Goal: Task Accomplishment & Management: Complete application form

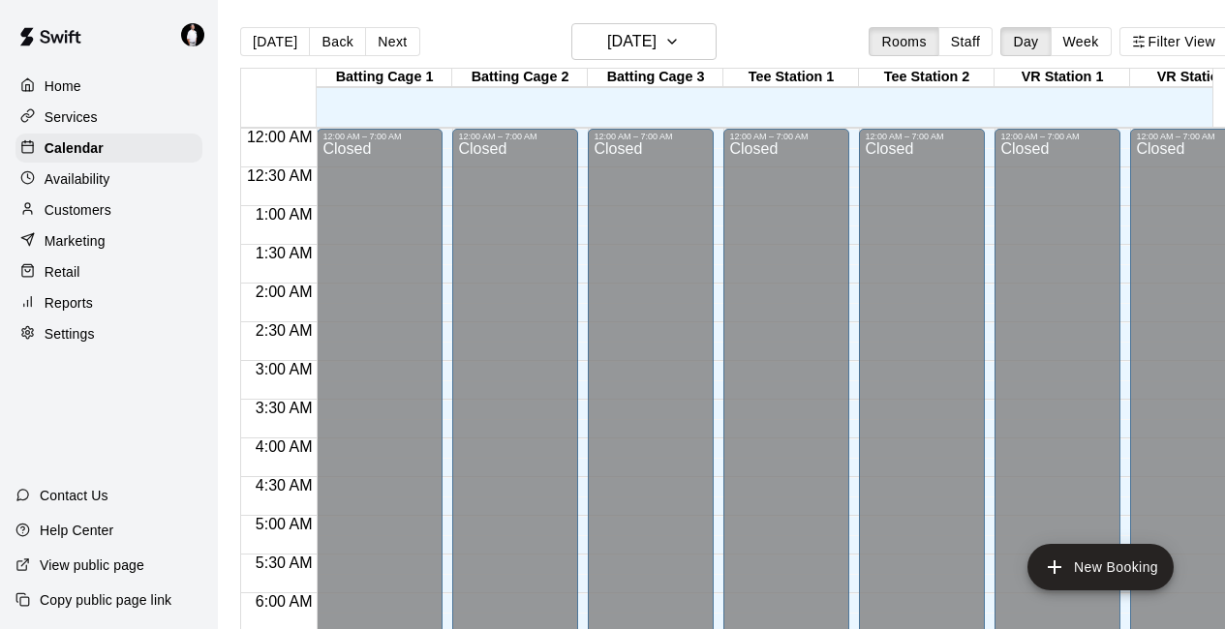
scroll to position [1029, 0]
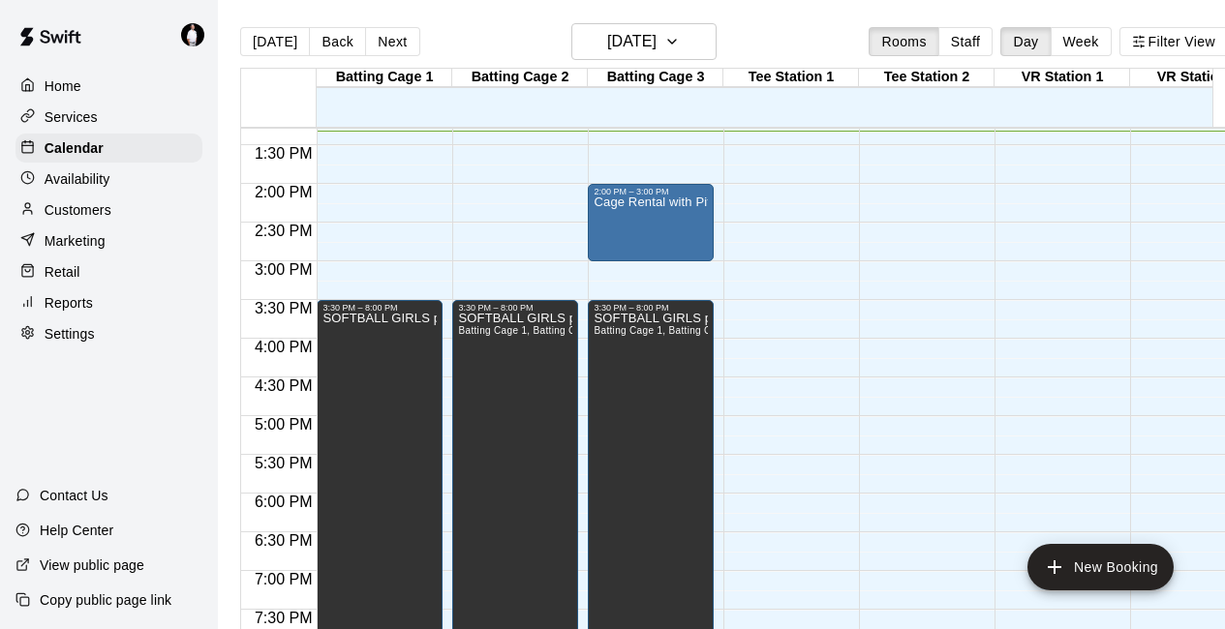
click at [893, 335] on div "12:00 AM – 7:00 AM Closed 9:00 PM – 11:59 PM Closed" at bounding box center [922, 29] width 126 height 1859
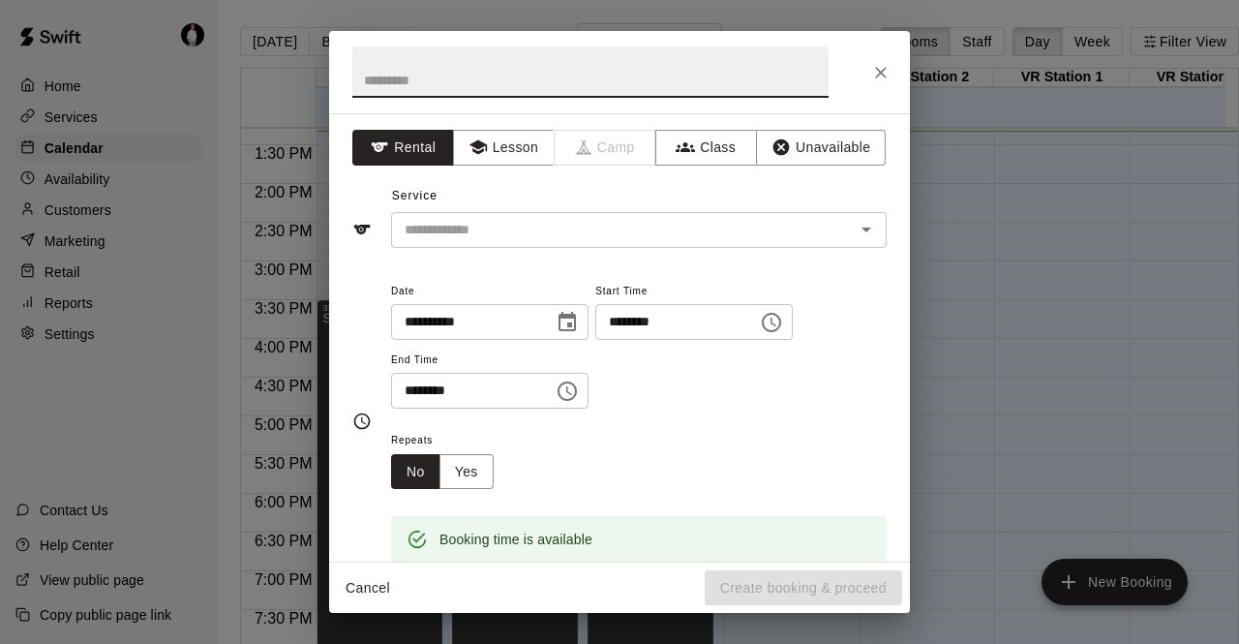
click at [881, 69] on icon "Close" at bounding box center [880, 72] width 19 height 19
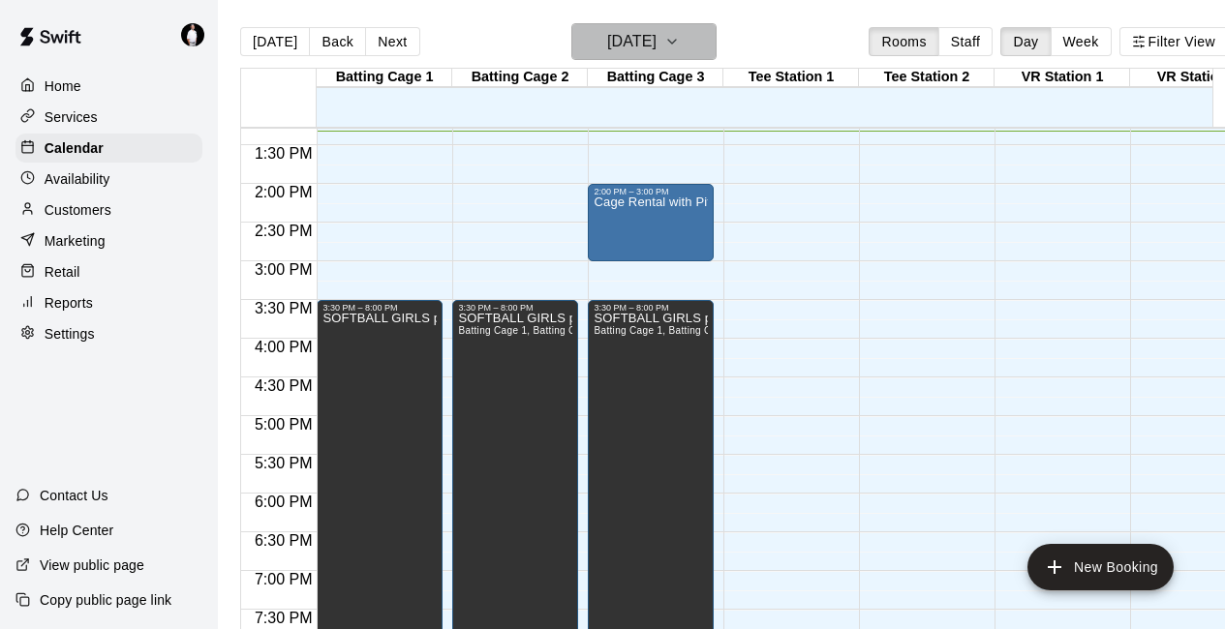
click at [680, 44] on icon "button" at bounding box center [671, 41] width 15 height 23
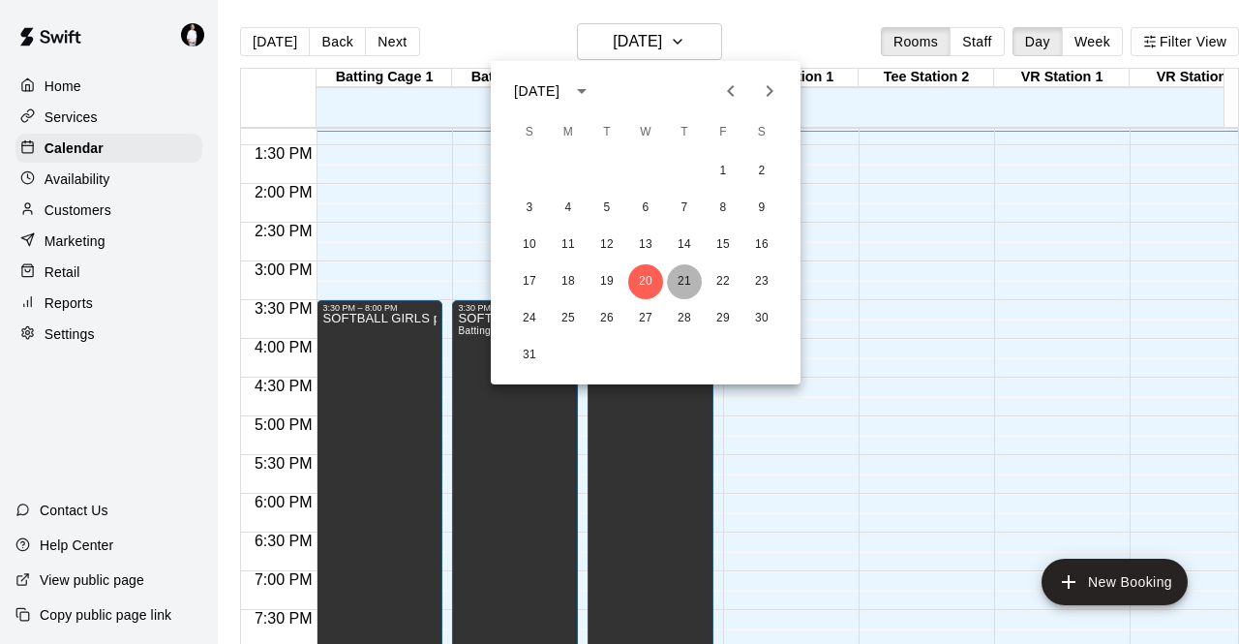
click at [681, 279] on button "21" at bounding box center [684, 281] width 35 height 35
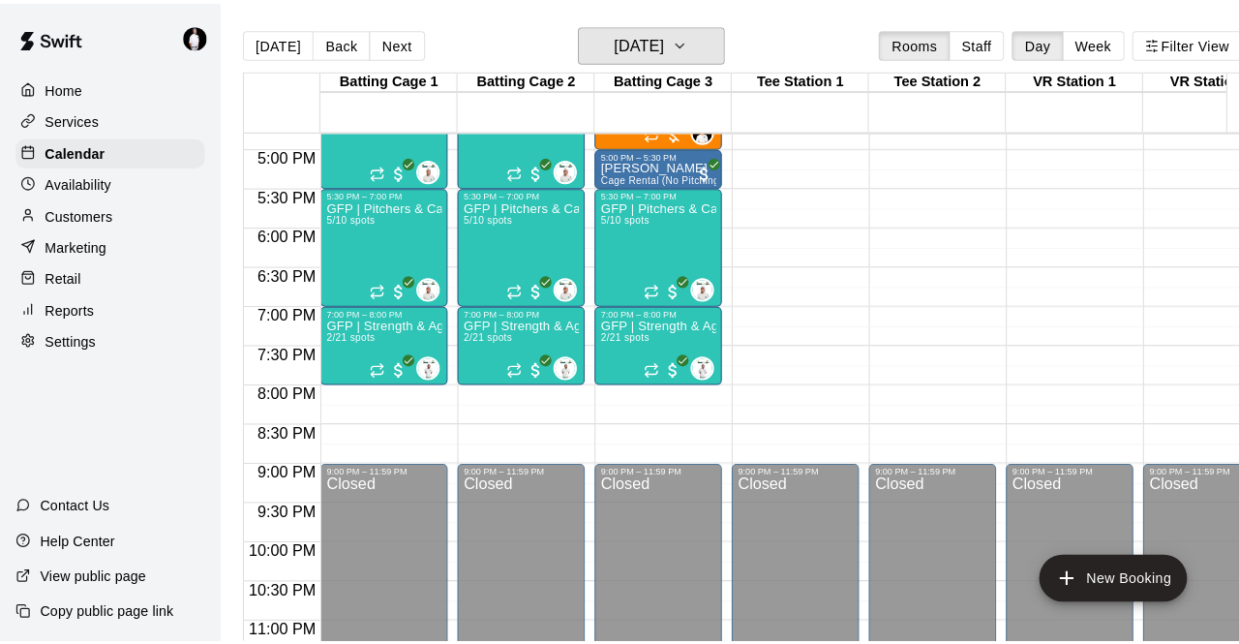
scroll to position [1304, 0]
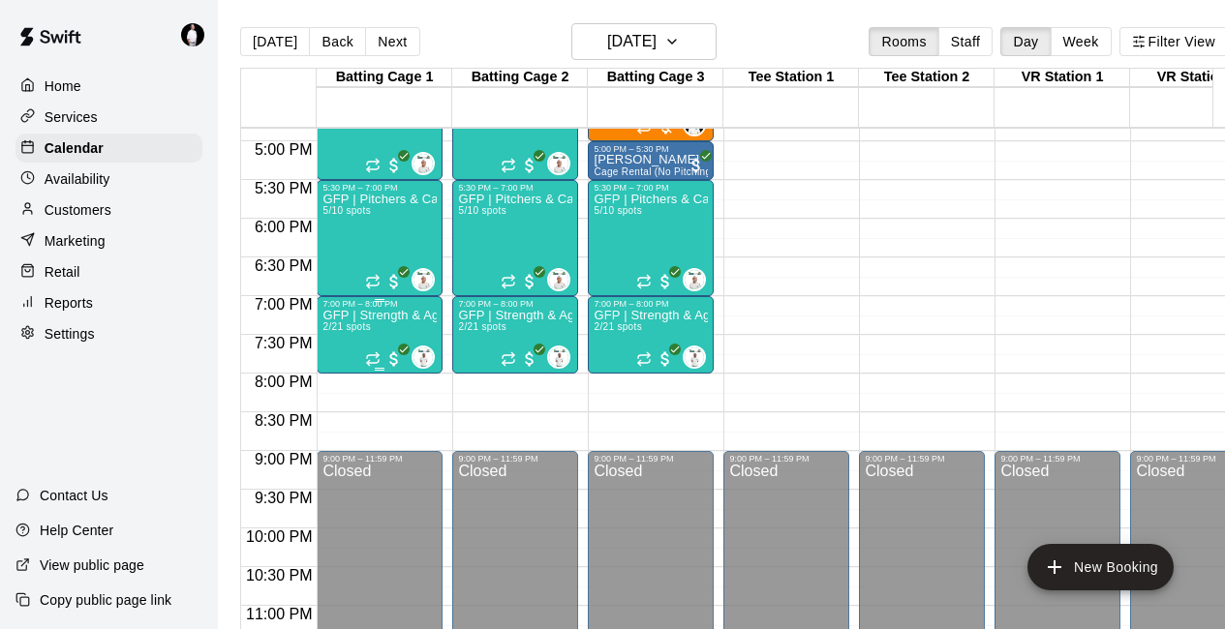
click at [391, 337] on div "GFP | Strength & Agility 2/21 spots" at bounding box center [379, 623] width 114 height 629
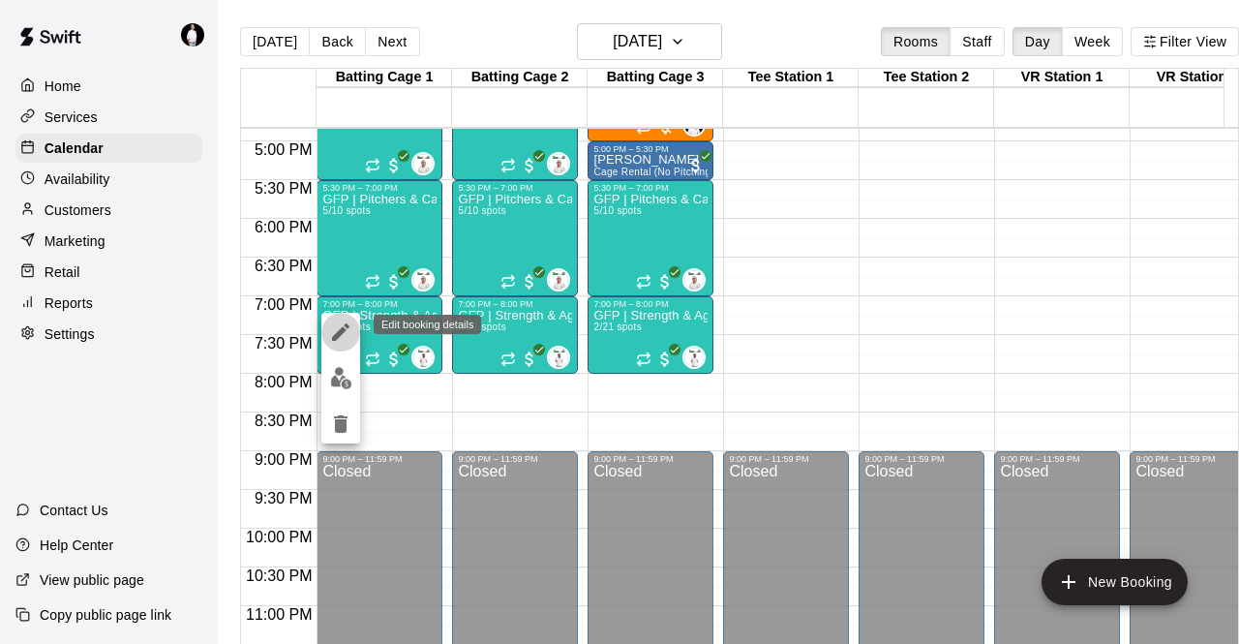
click at [341, 332] on icon "edit" at bounding box center [340, 331] width 17 height 17
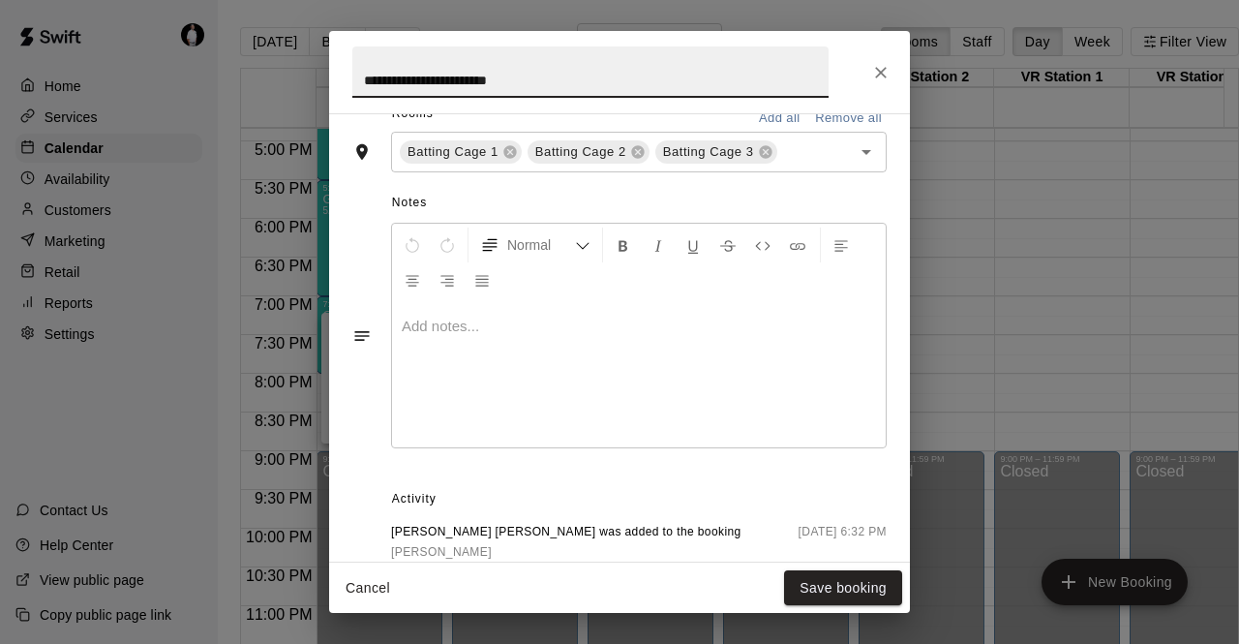
scroll to position [916, 0]
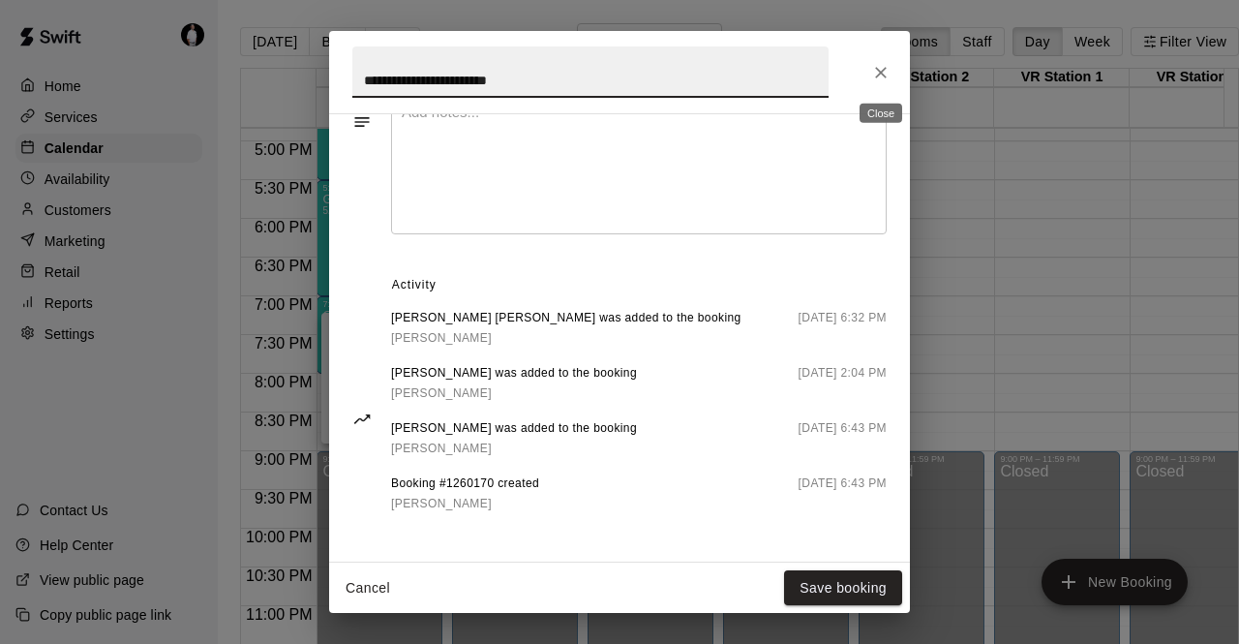
click at [874, 71] on icon "Close" at bounding box center [880, 72] width 19 height 19
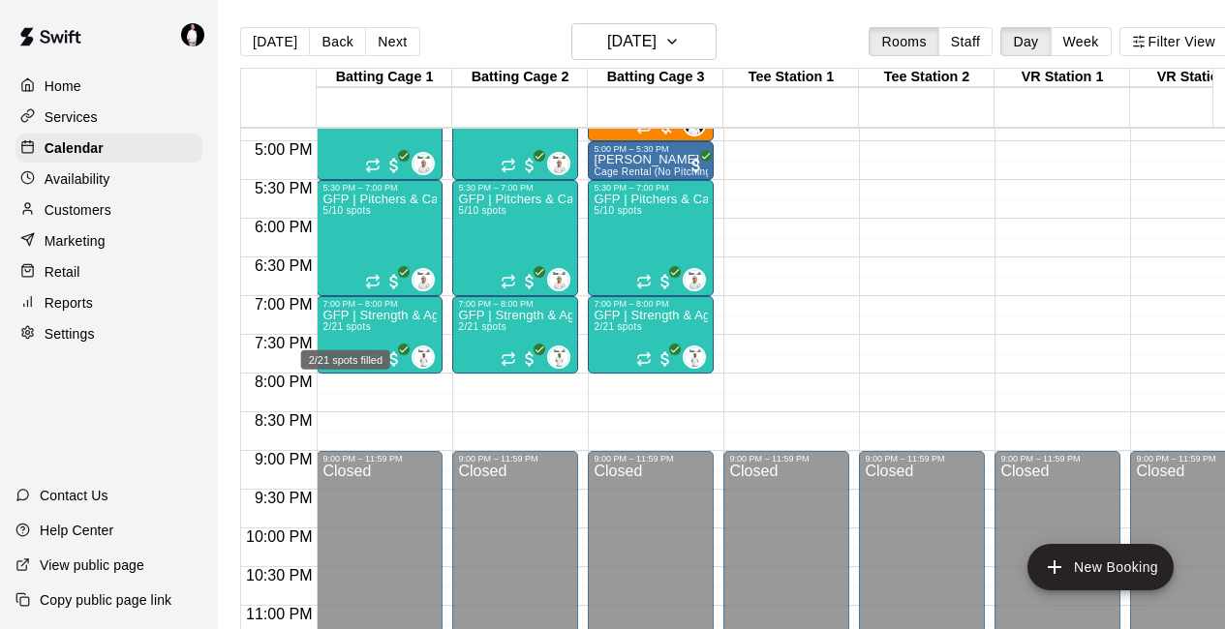
click at [364, 340] on div "2/21 spots filled" at bounding box center [345, 354] width 93 height 35
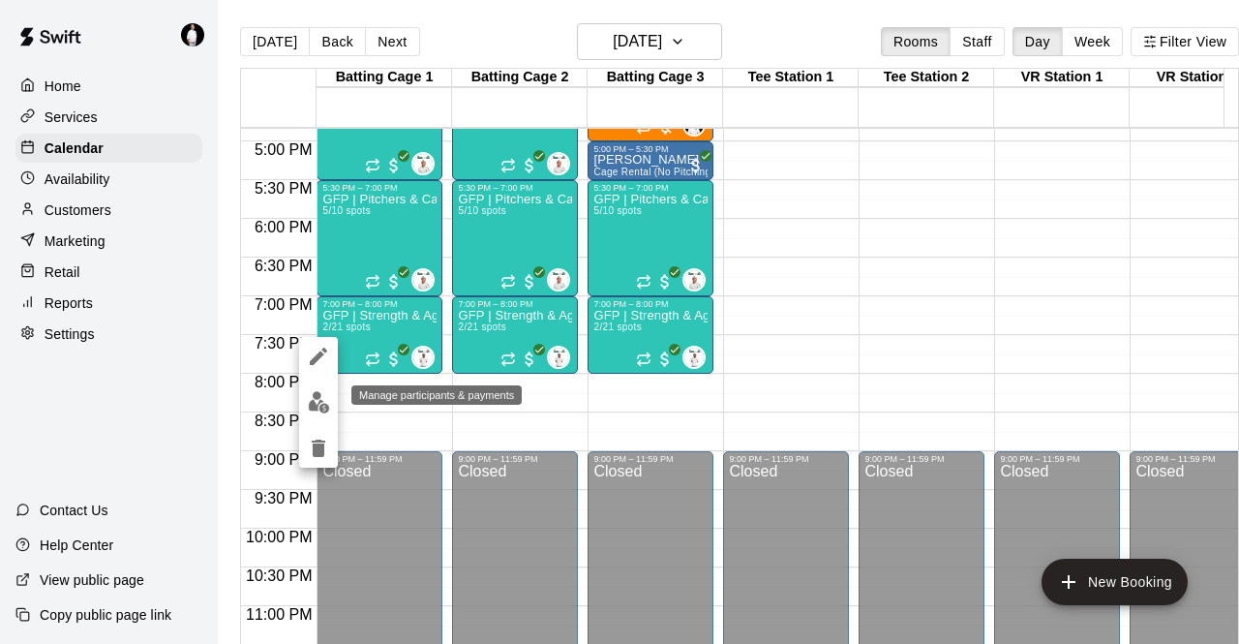
click at [320, 394] on img "edit" at bounding box center [319, 402] width 22 height 22
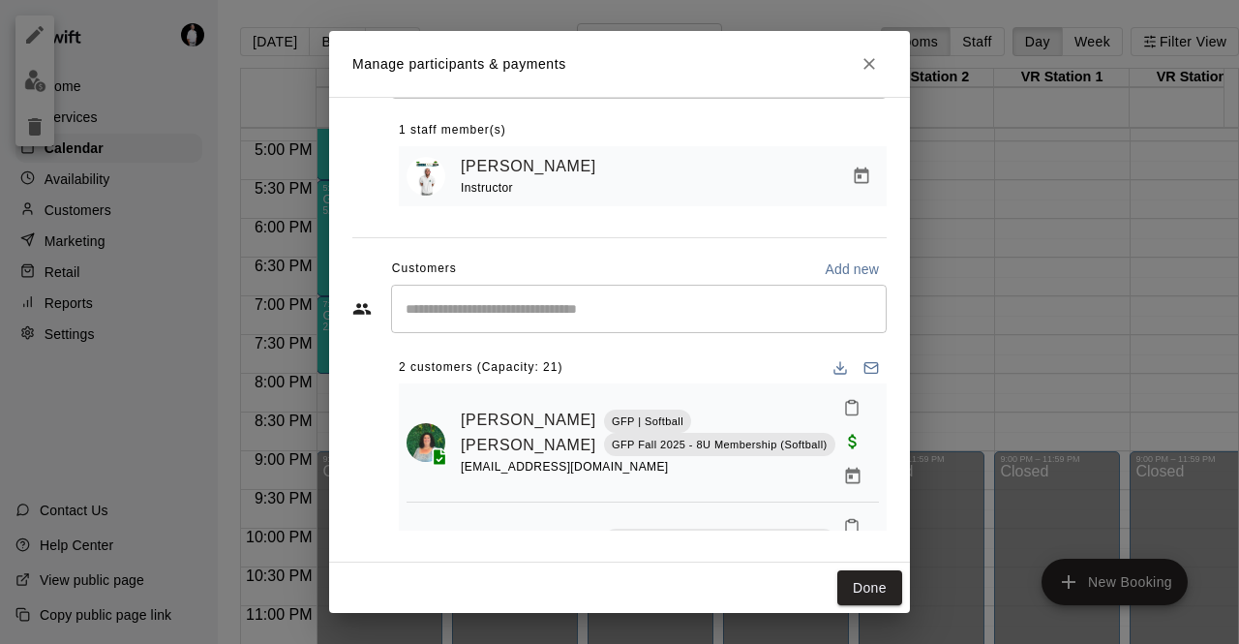
scroll to position [68, 0]
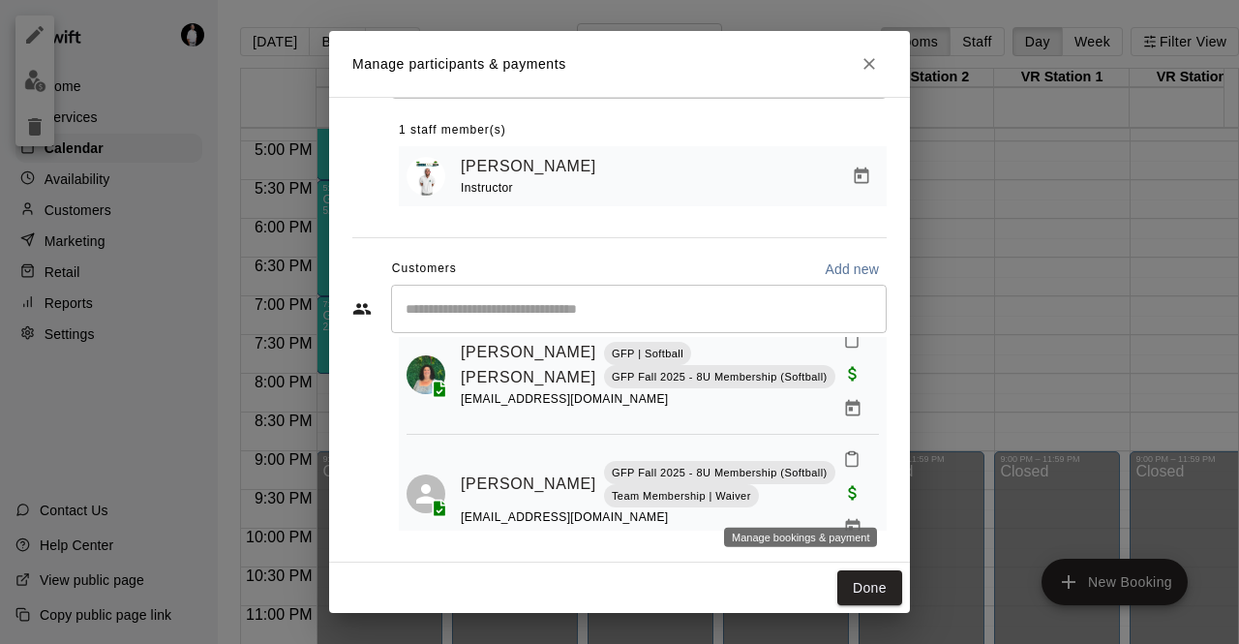
click at [843, 518] on icon "Manage bookings & payment" at bounding box center [852, 527] width 19 height 19
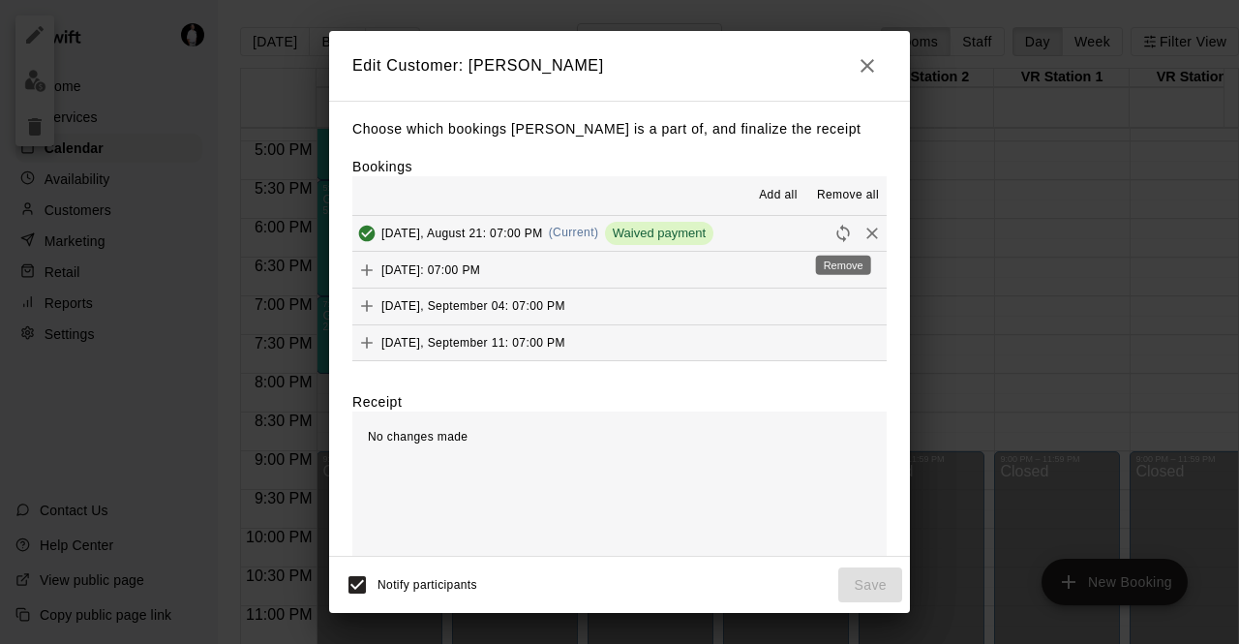
click at [867, 237] on icon "Remove" at bounding box center [873, 234] width 12 height 12
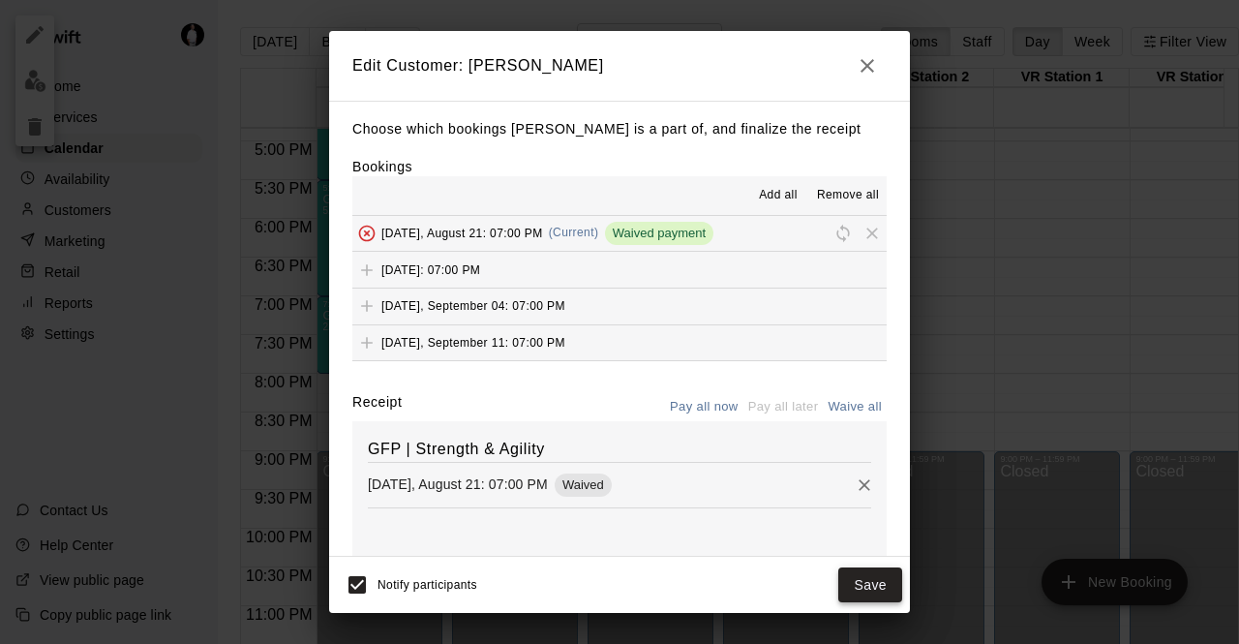
click at [871, 587] on button "Save" at bounding box center [871, 585] width 64 height 36
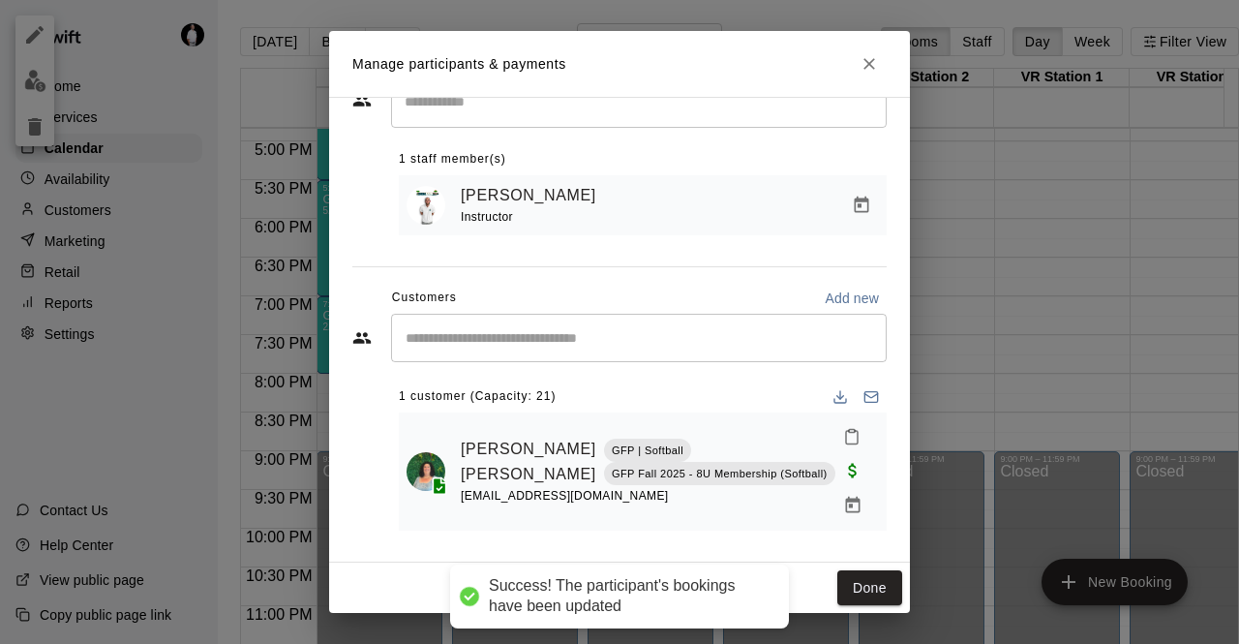
scroll to position [40, 0]
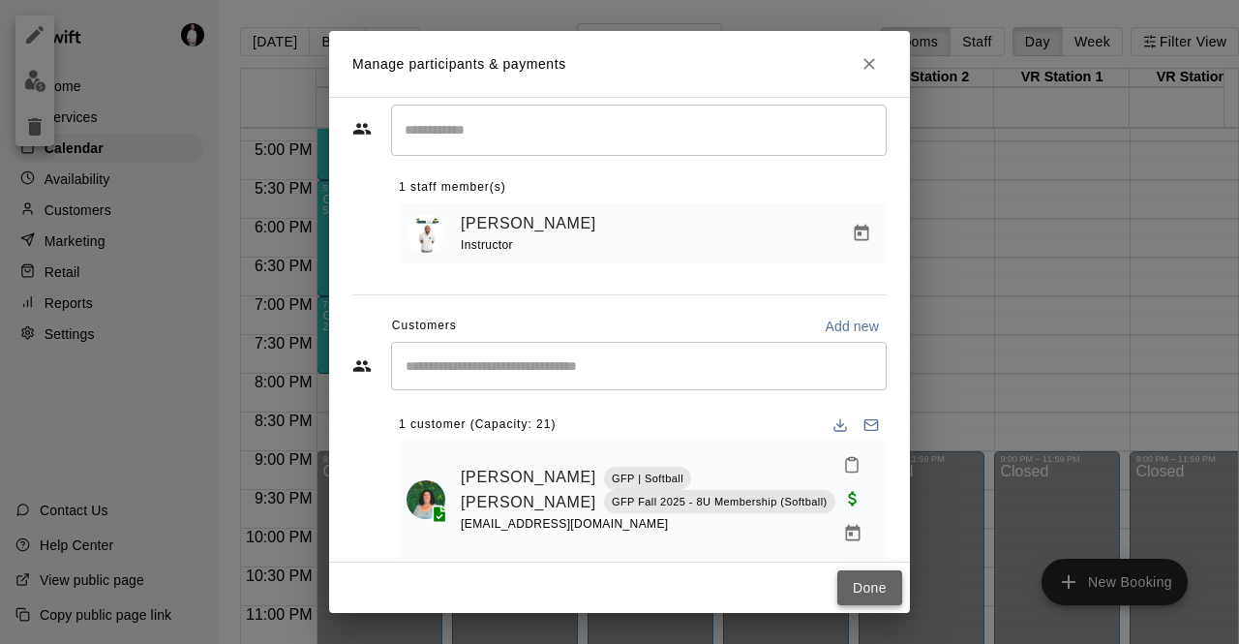
drag, startPoint x: 871, startPoint y: 586, endPoint x: 859, endPoint y: 584, distance: 12.7
click at [859, 584] on button "Done" at bounding box center [870, 588] width 65 height 36
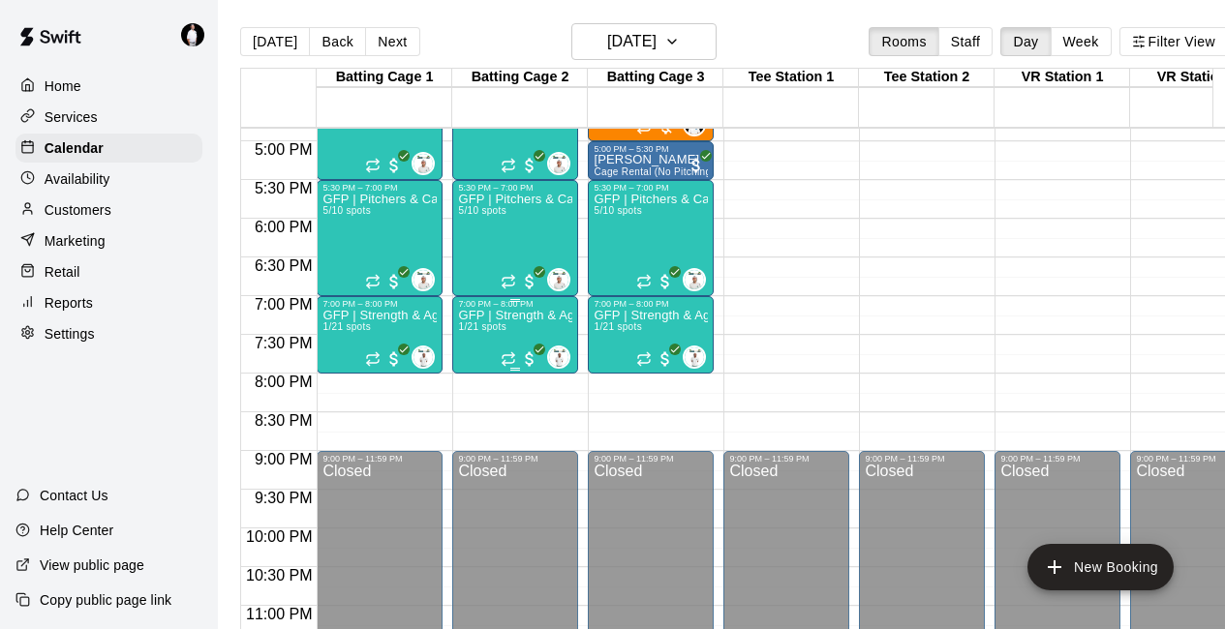
click at [506, 316] on p "GFP | Strength & Agility" at bounding box center [515, 316] width 114 height 0
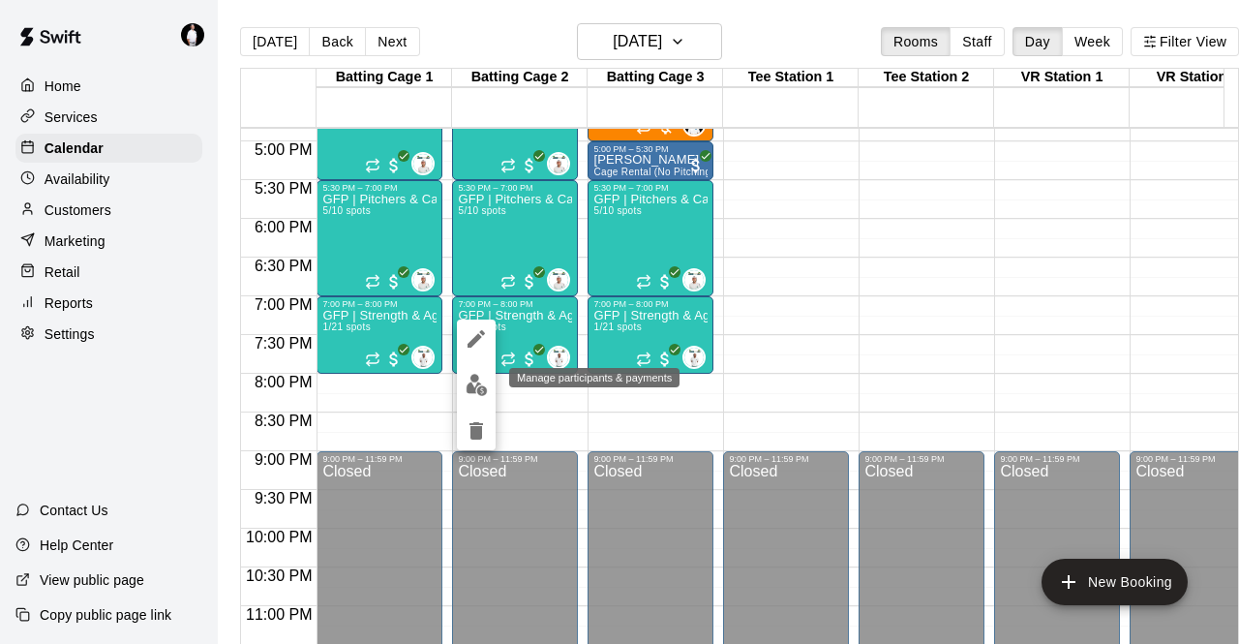
click at [480, 389] on img "edit" at bounding box center [477, 385] width 22 height 22
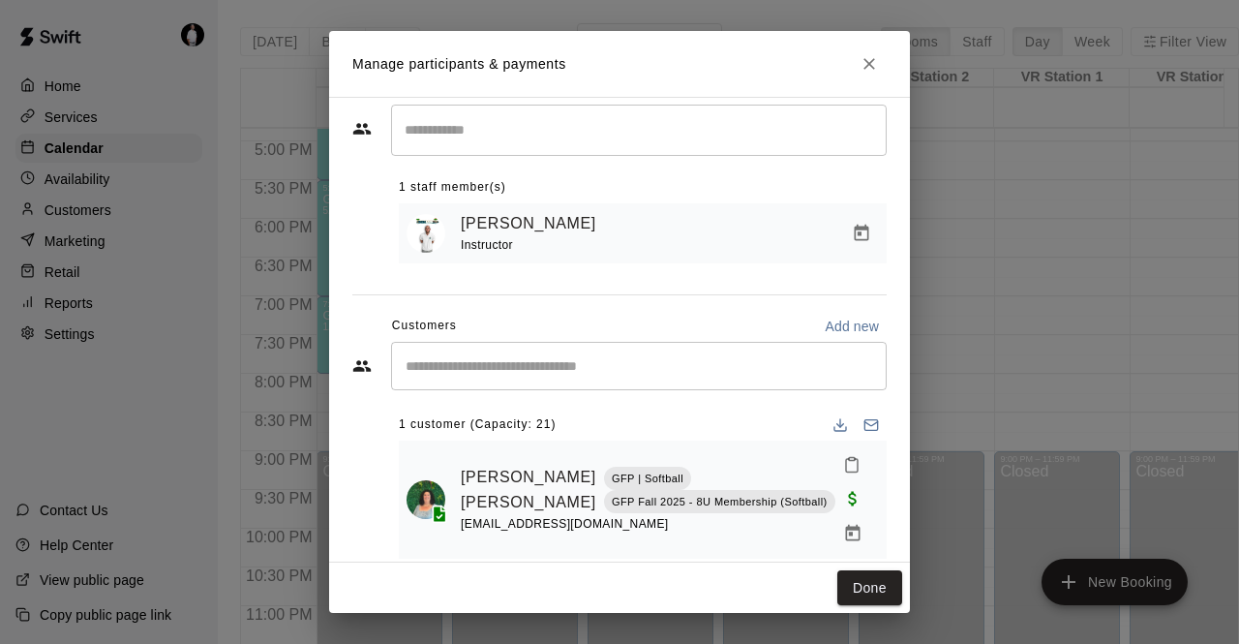
scroll to position [39, 0]
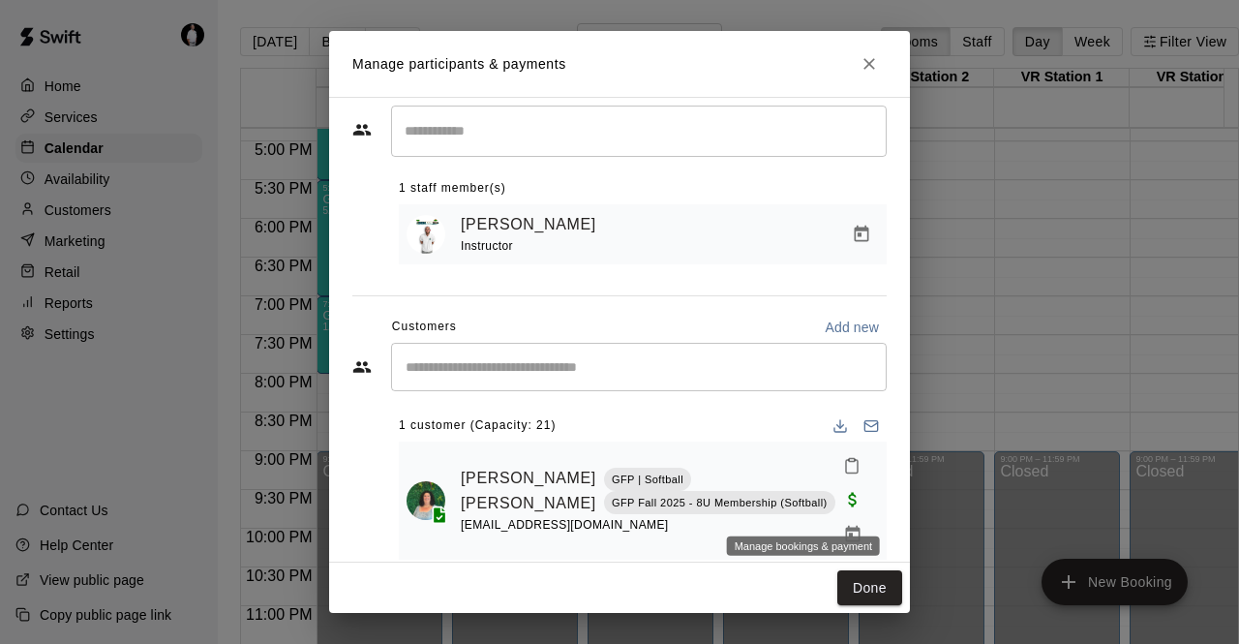
click at [845, 526] on icon "Manage bookings & payment" at bounding box center [852, 534] width 15 height 16
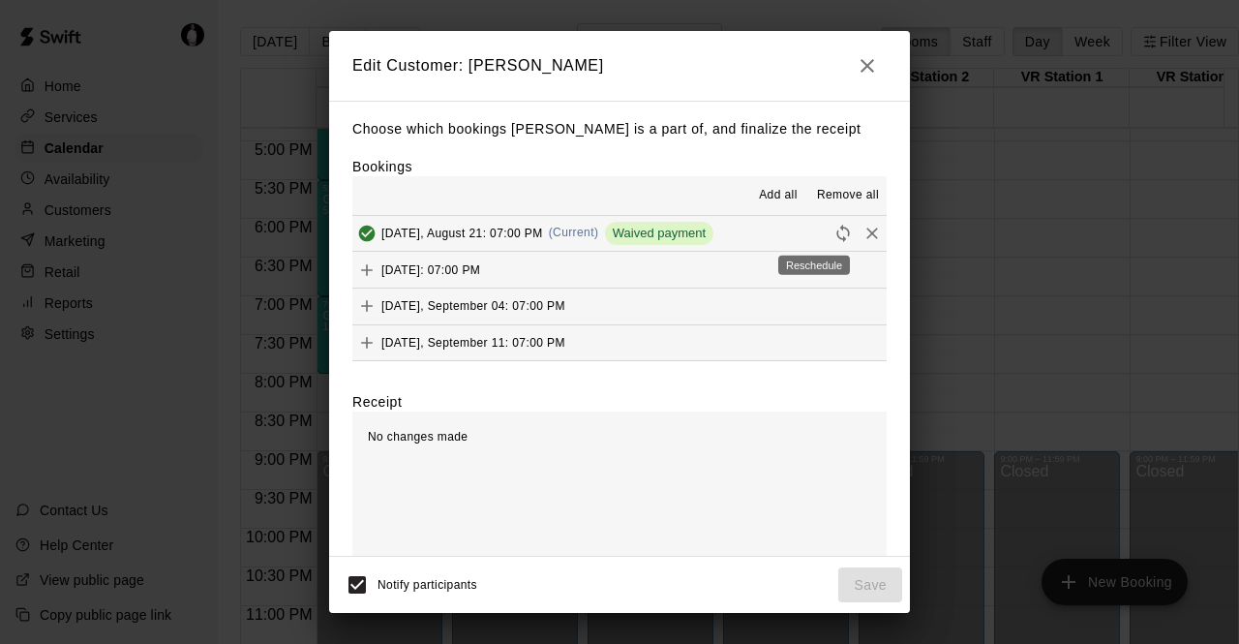
click at [834, 234] on icon "Reschedule" at bounding box center [843, 233] width 19 height 19
click at [863, 235] on icon "Remove" at bounding box center [872, 233] width 19 height 19
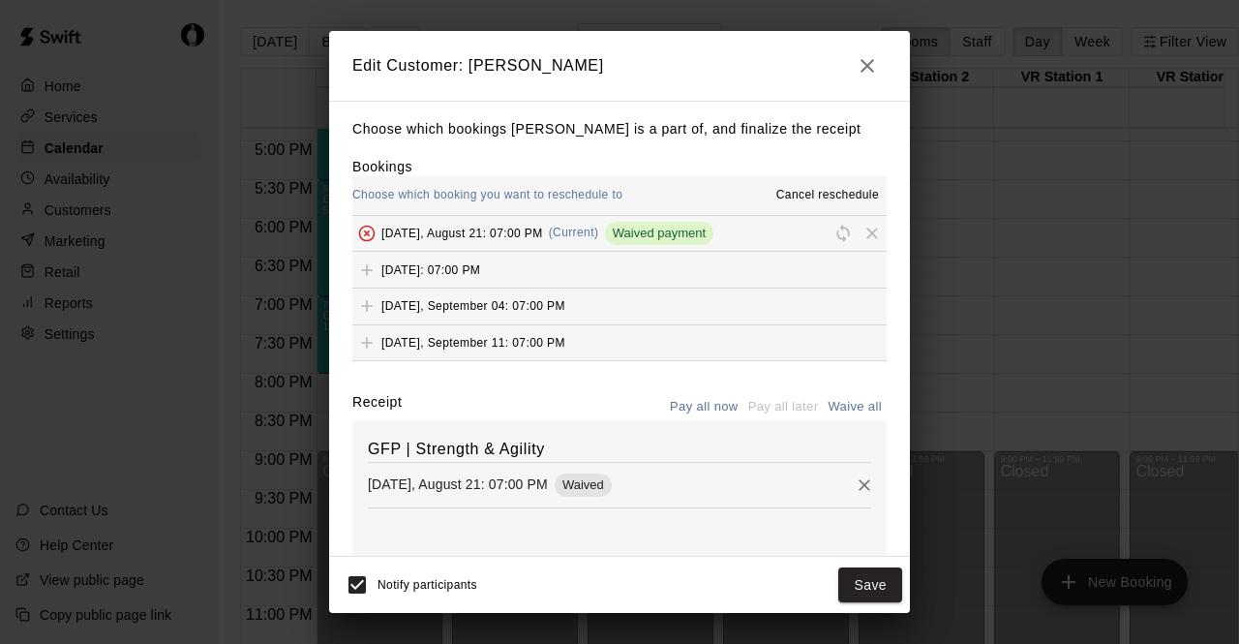
scroll to position [85, 0]
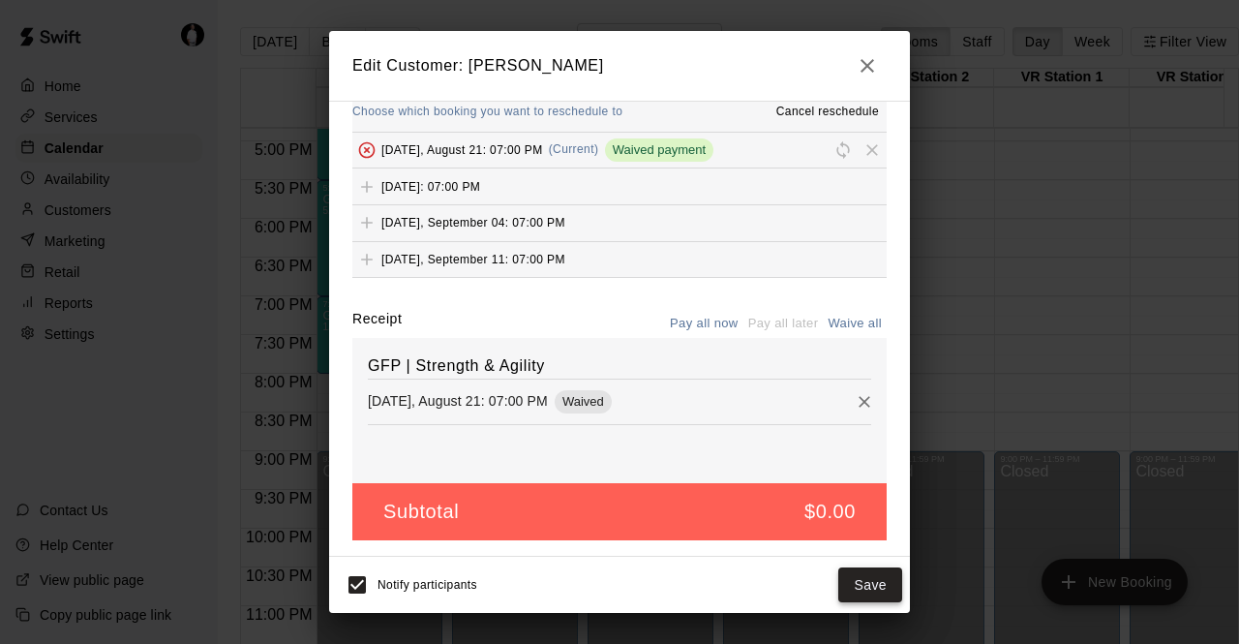
click at [889, 584] on button "Save" at bounding box center [871, 585] width 64 height 36
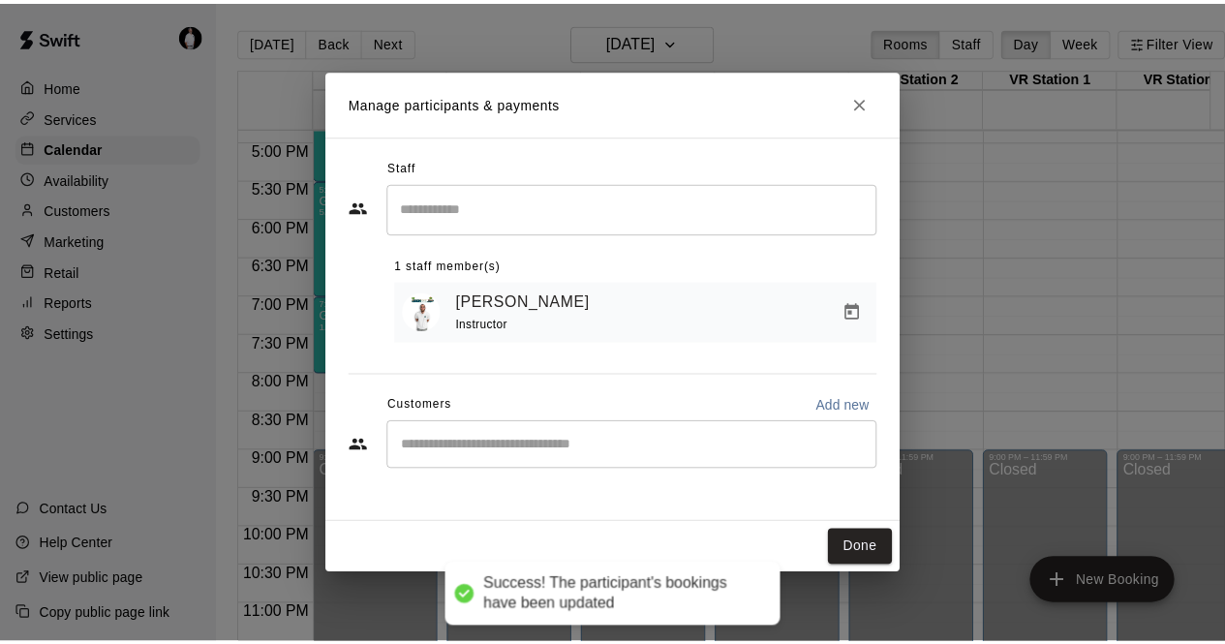
scroll to position [0, 0]
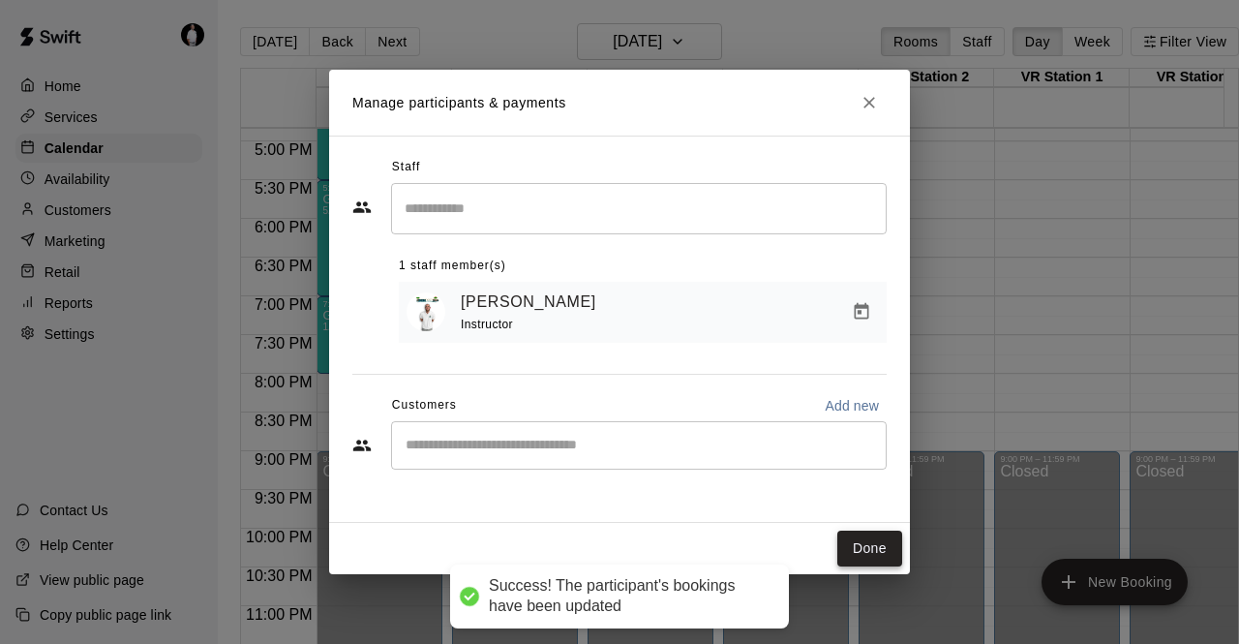
click at [874, 544] on button "Done" at bounding box center [870, 549] width 65 height 36
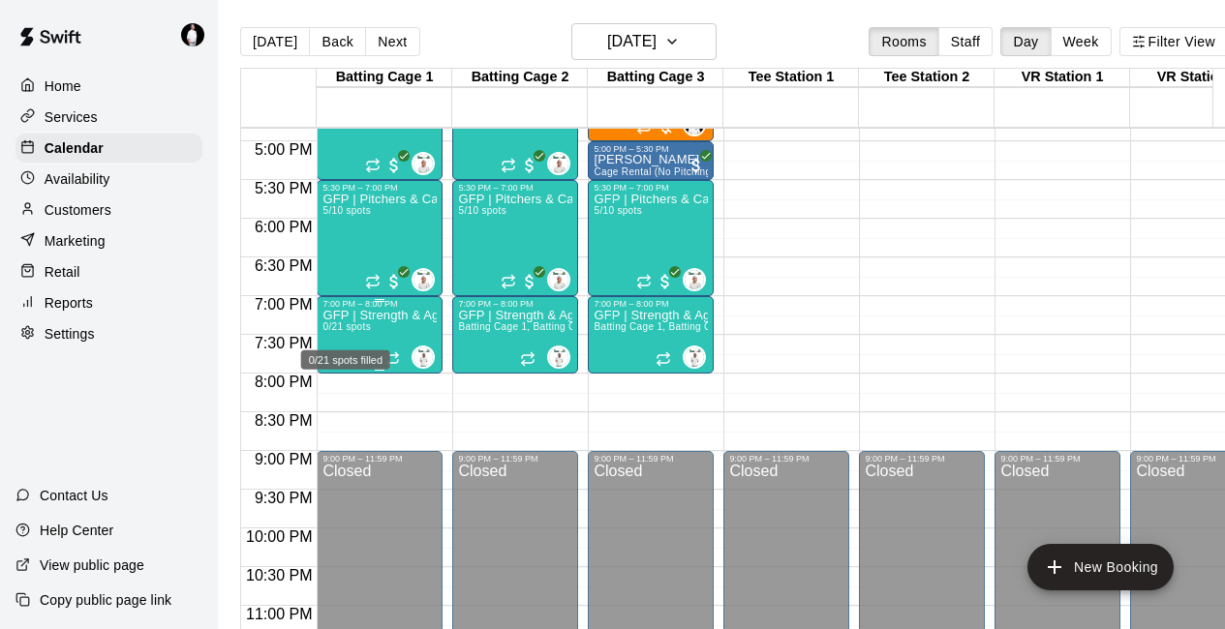
click at [332, 332] on span "0/21 spots" at bounding box center [345, 326] width 47 height 11
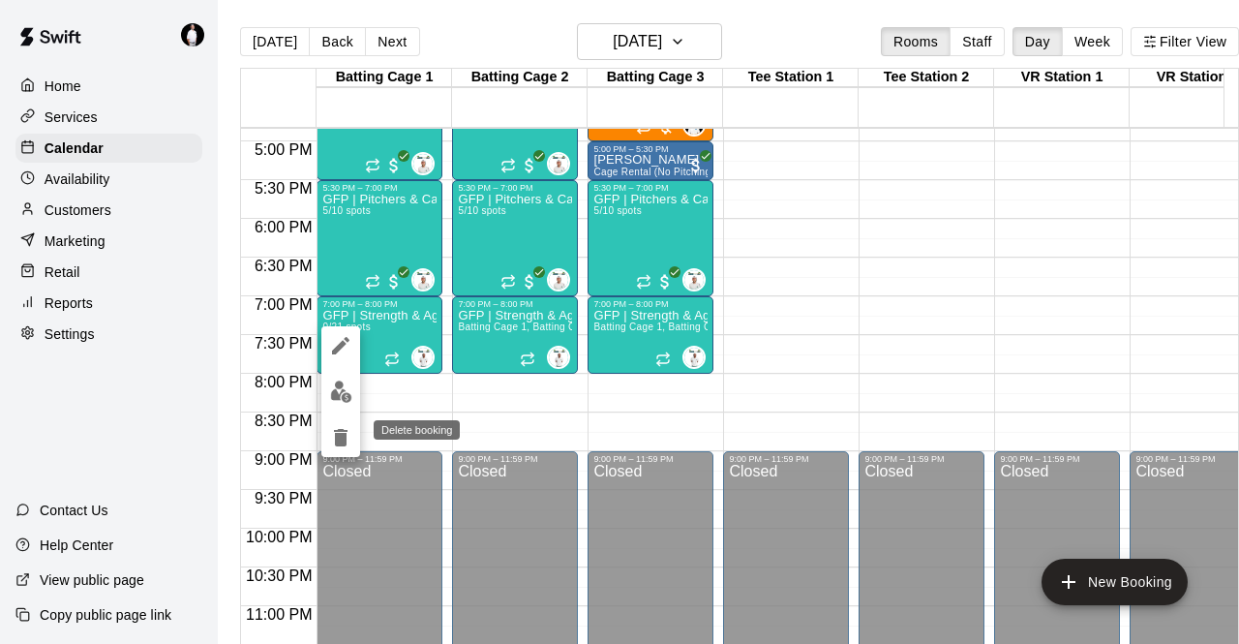
click at [346, 436] on icon "delete" at bounding box center [341, 437] width 14 height 17
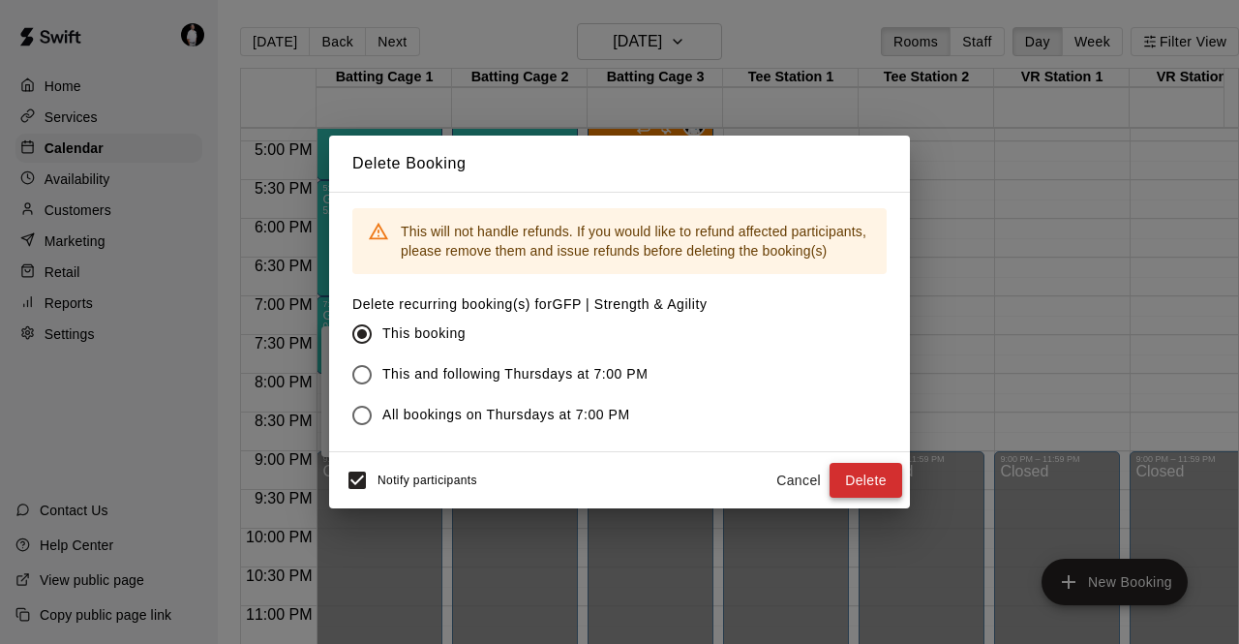
click at [871, 473] on button "Delete" at bounding box center [866, 481] width 73 height 36
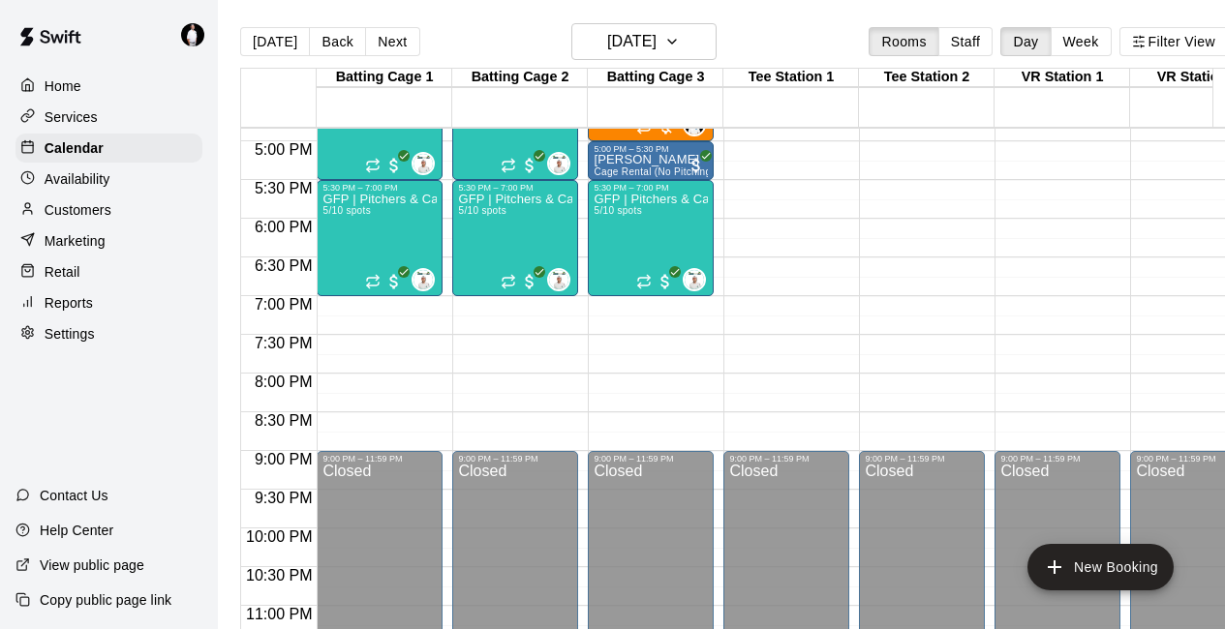
click at [94, 116] on p "Services" at bounding box center [71, 116] width 53 height 19
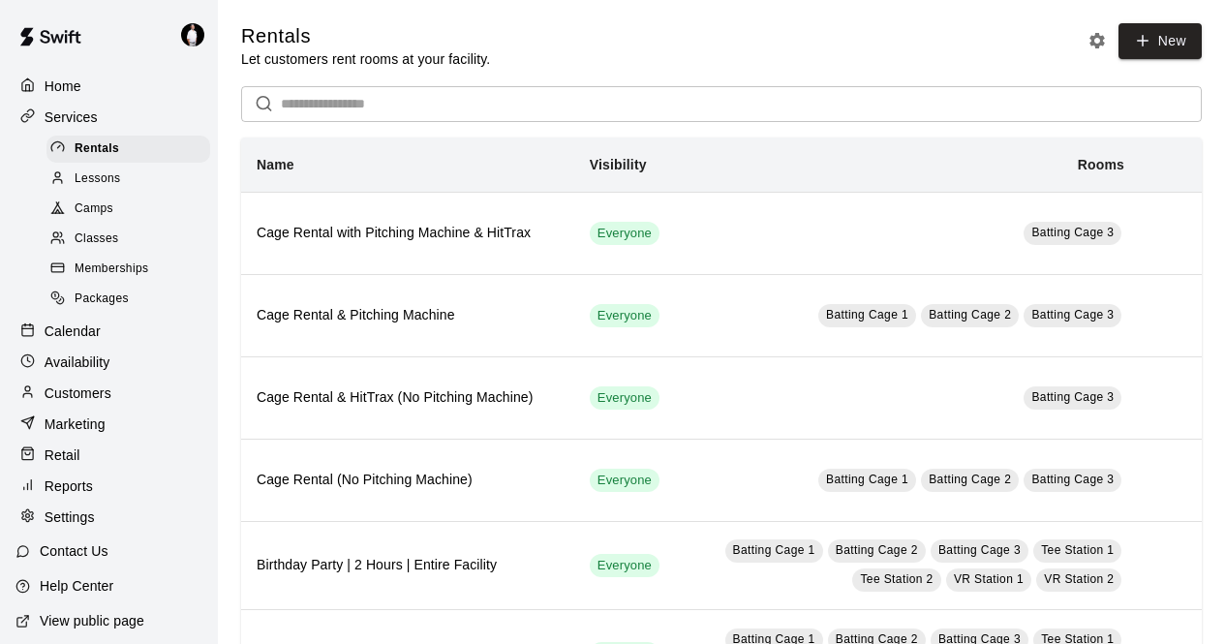
click at [144, 244] on div "Classes" at bounding box center [128, 239] width 164 height 27
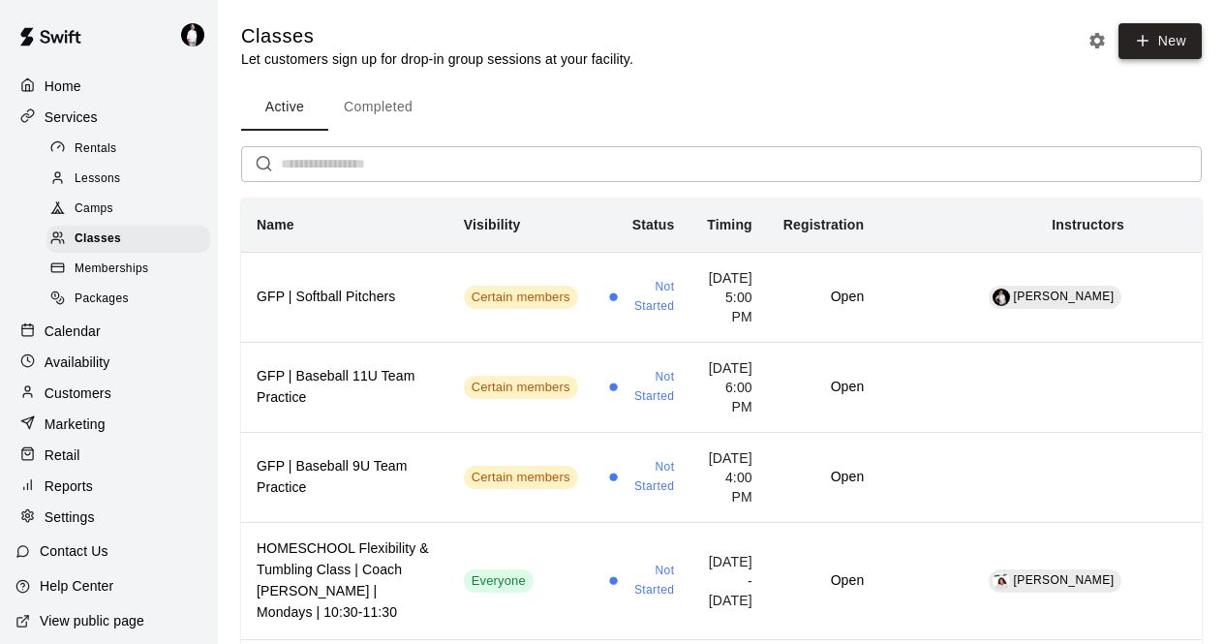
click at [1136, 44] on icon "button" at bounding box center [1142, 40] width 17 height 17
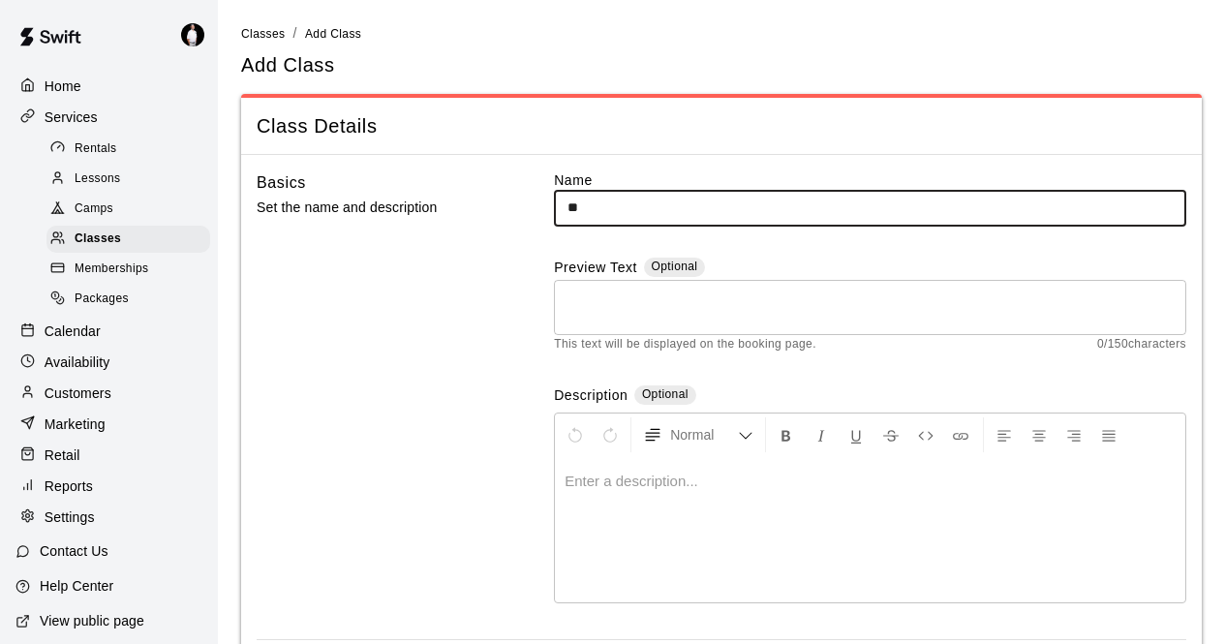
type input "*"
type input "**********"
click at [681, 473] on p at bounding box center [870, 481] width 611 height 19
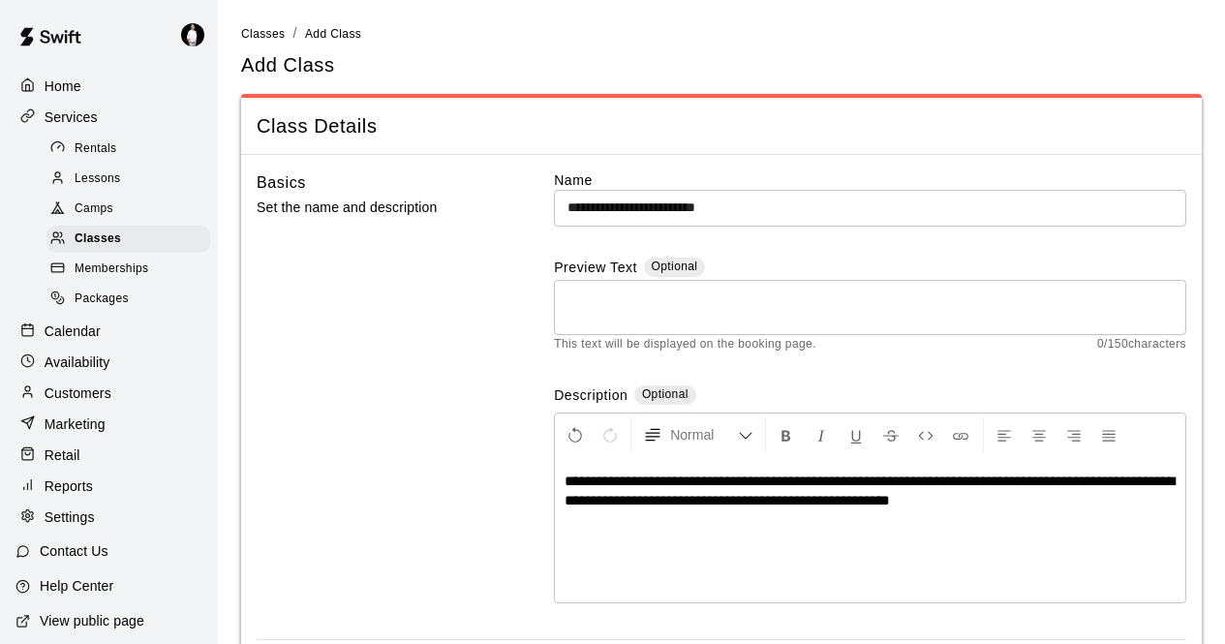
click at [410, 358] on div "Basics Set the name and description" at bounding box center [378, 404] width 242 height 469
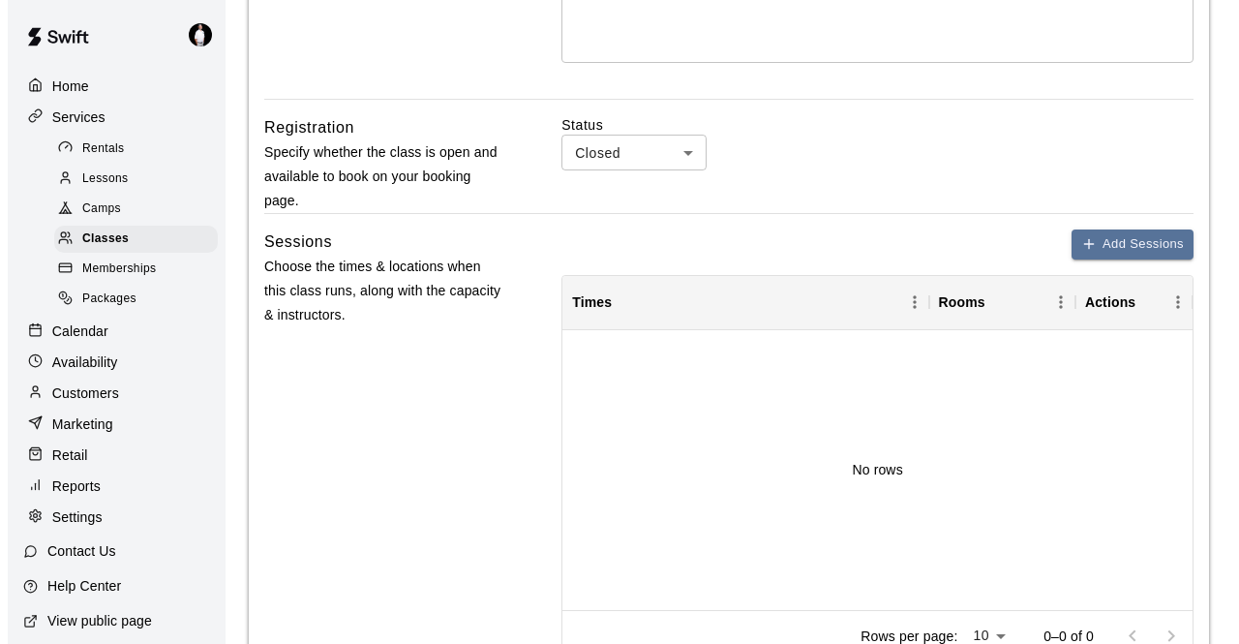
scroll to position [542, 0]
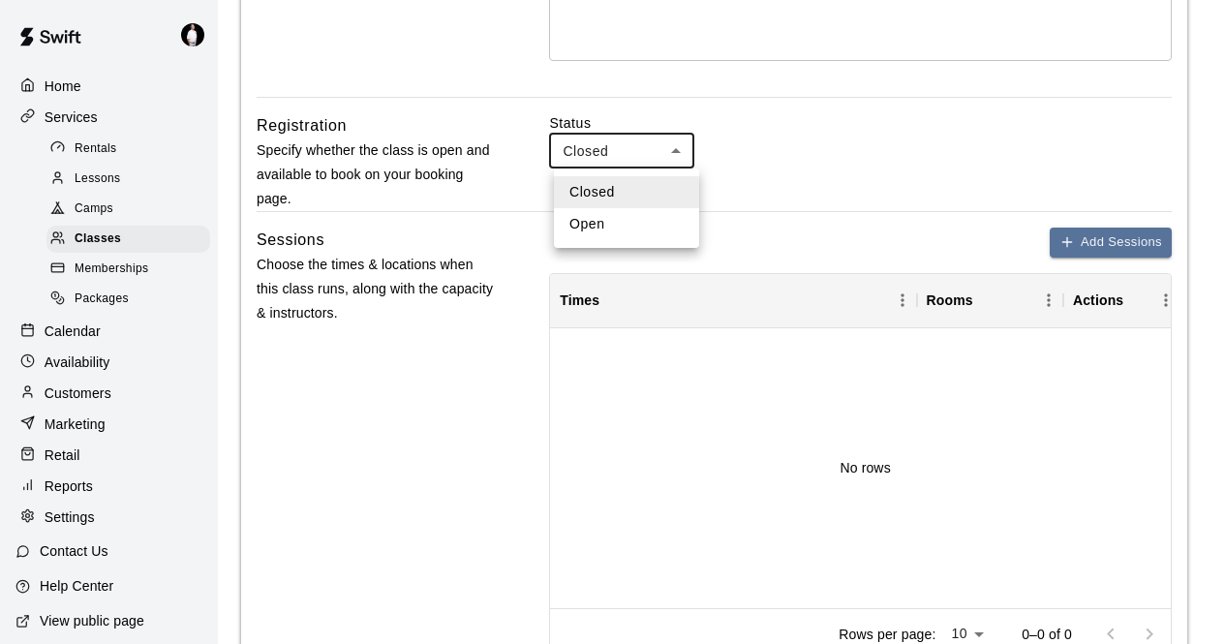
click at [686, 146] on body "**********" at bounding box center [612, 261] width 1225 height 1607
click at [630, 229] on li "Open" at bounding box center [626, 224] width 145 height 32
type input "****"
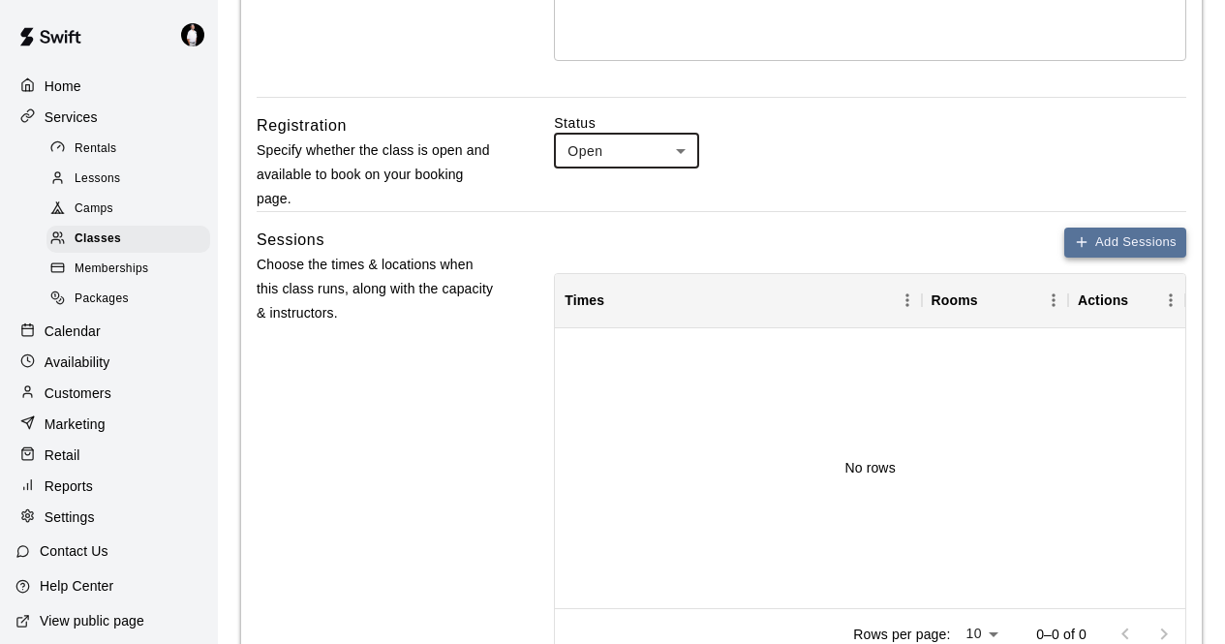
click at [1112, 245] on button "Add Sessions" at bounding box center [1125, 243] width 122 height 30
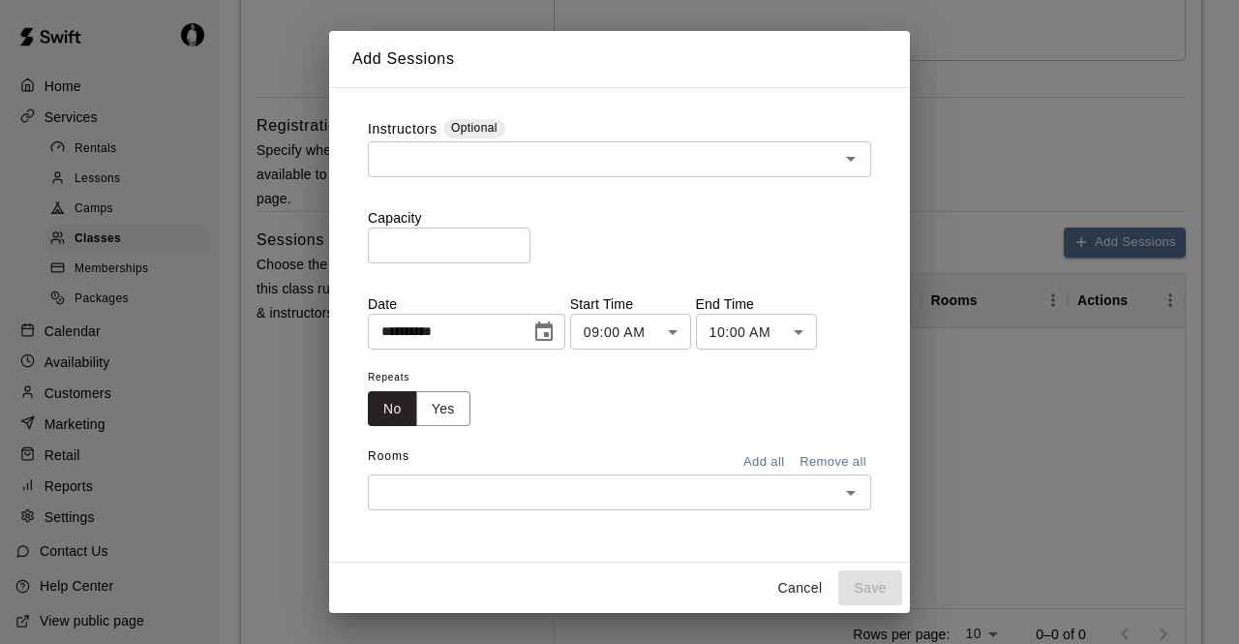
click at [627, 329] on body "**********" at bounding box center [619, 261] width 1239 height 1607
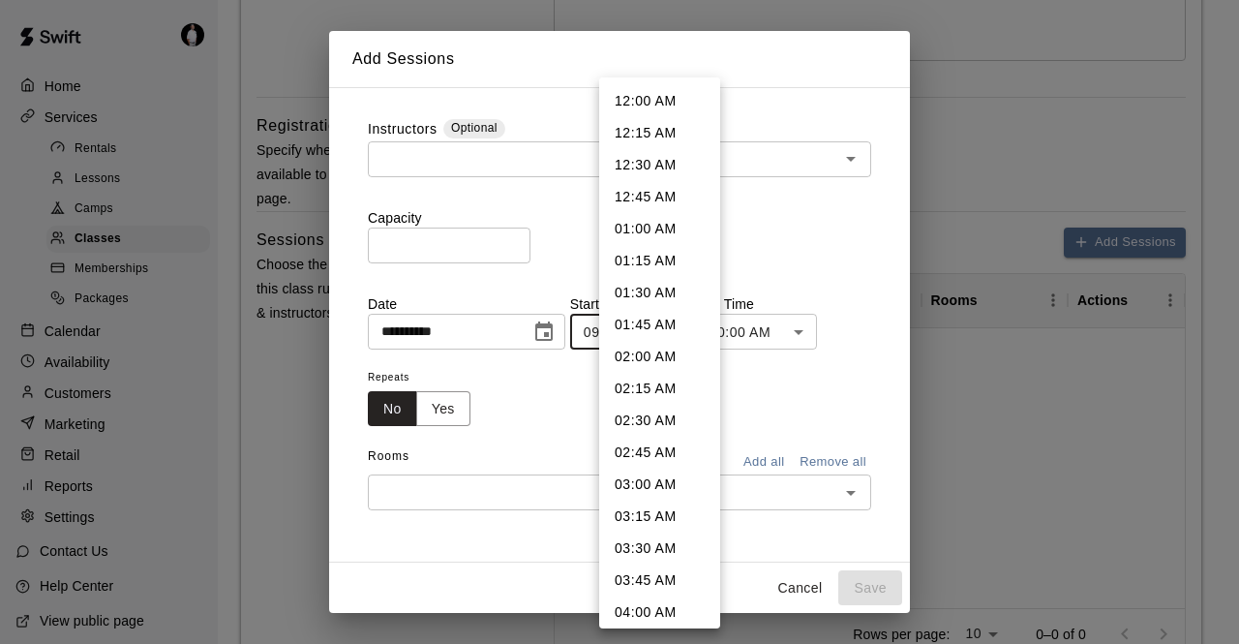
scroll to position [899, 0]
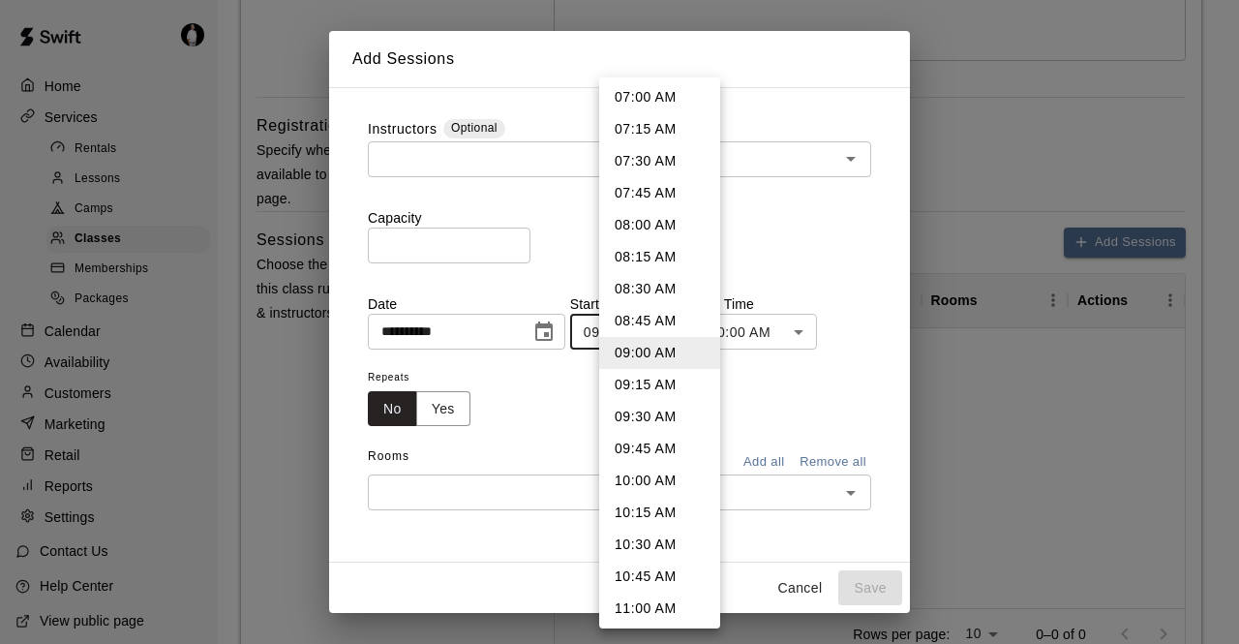
click at [642, 95] on li "07:00 AM" at bounding box center [659, 97] width 121 height 32
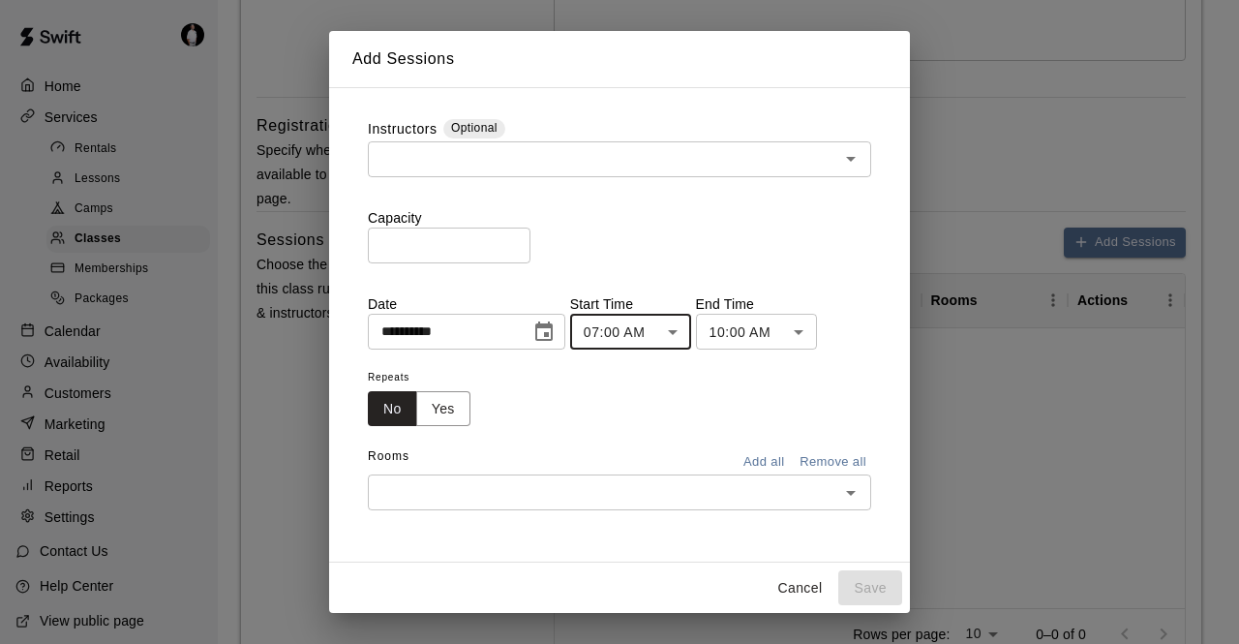
click at [663, 332] on body "**********" at bounding box center [619, 261] width 1239 height 1607
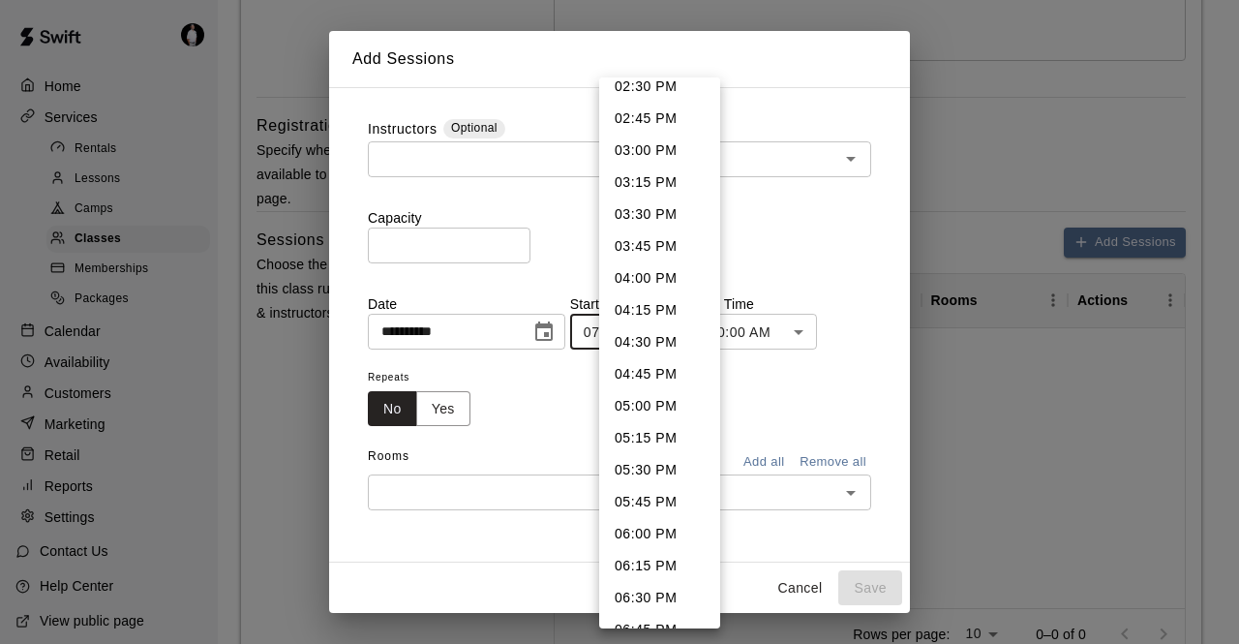
scroll to position [2232, 0]
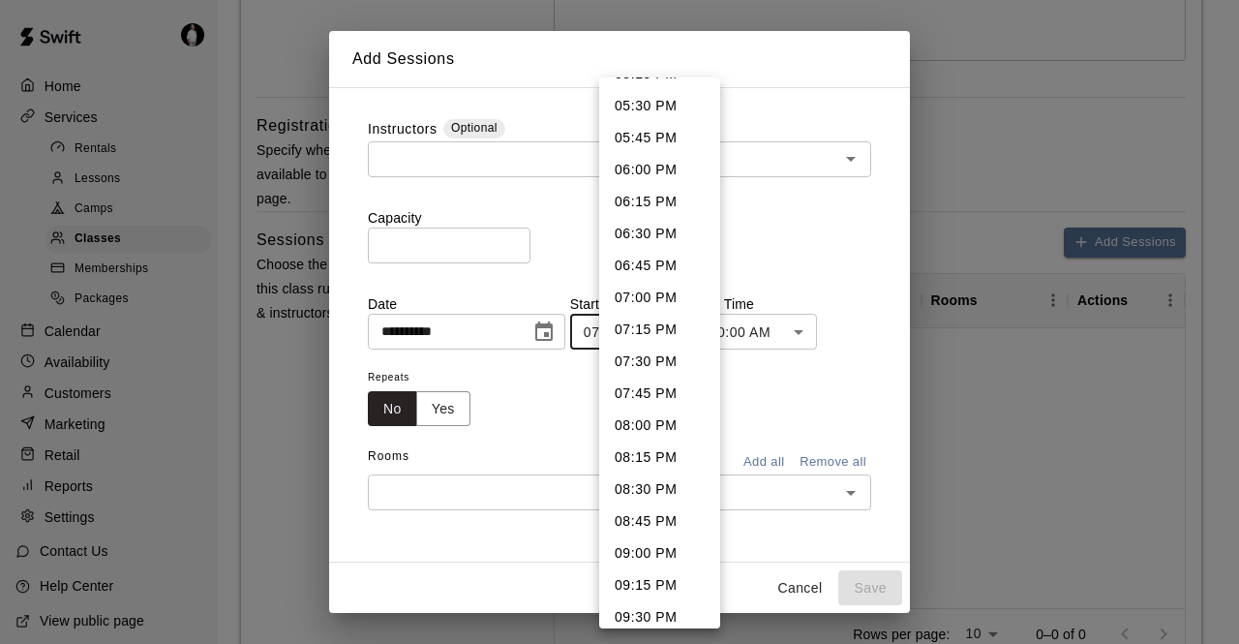
click at [665, 306] on li "07:00 PM" at bounding box center [659, 298] width 121 height 32
type input "********"
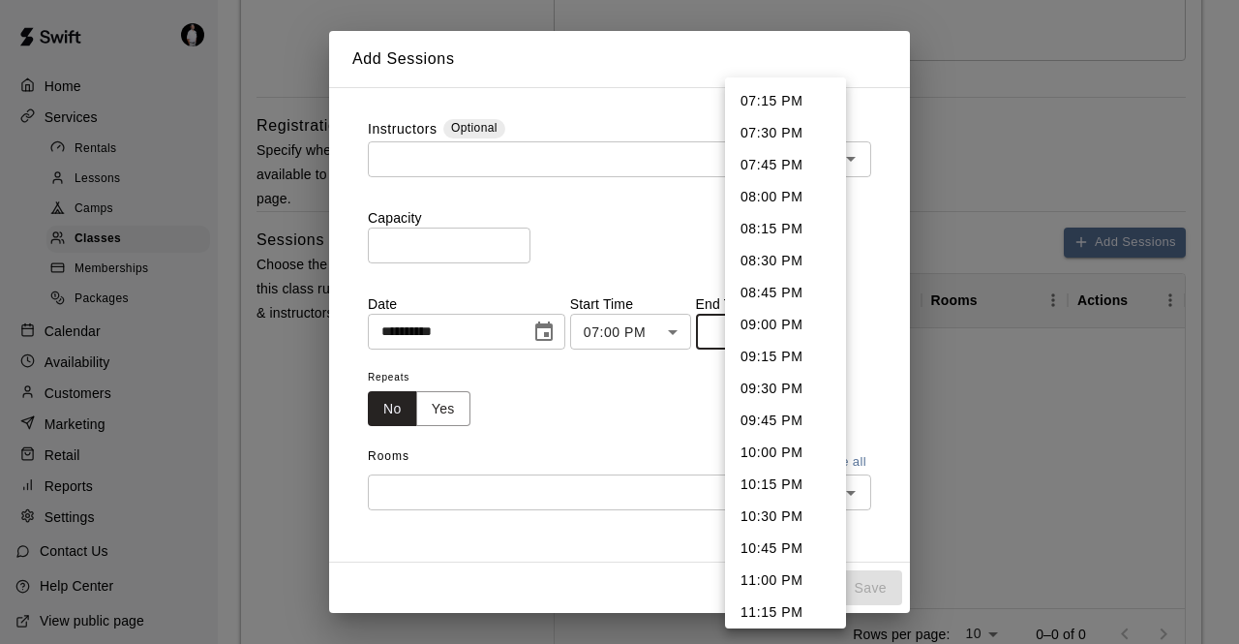
click at [833, 331] on body "**********" at bounding box center [619, 261] width 1239 height 1607
click at [772, 266] on li "08:30 PM" at bounding box center [785, 261] width 121 height 32
type input "********"
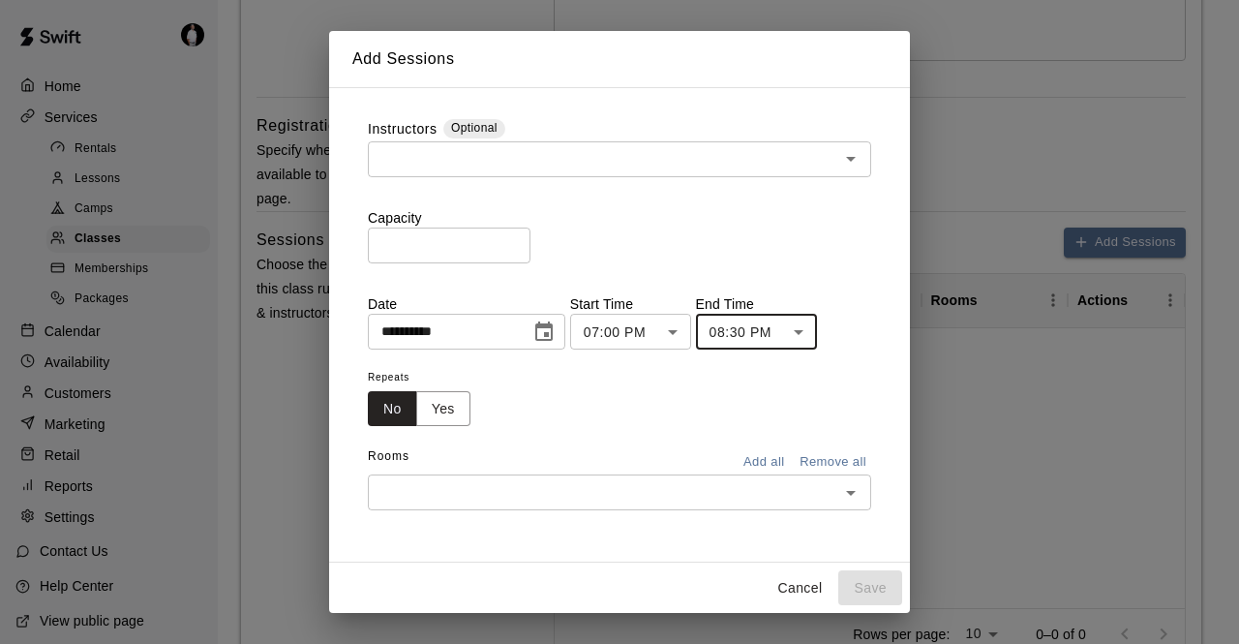
click at [744, 462] on button "Add all" at bounding box center [764, 462] width 62 height 30
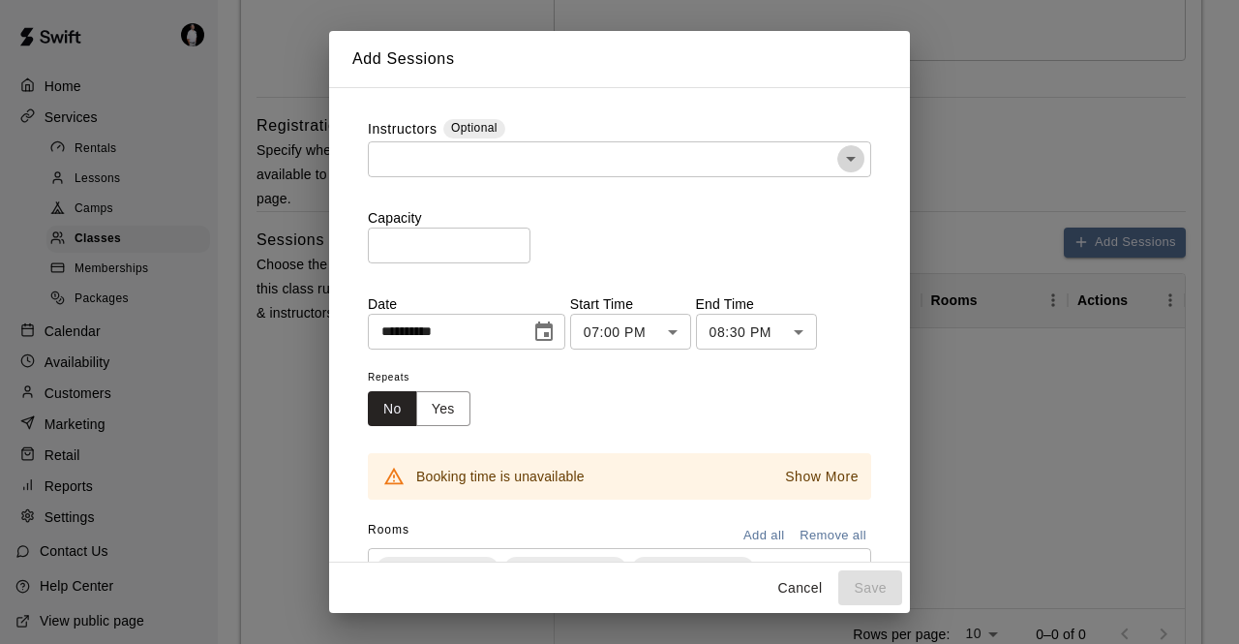
click at [846, 160] on icon "Open" at bounding box center [851, 159] width 10 height 5
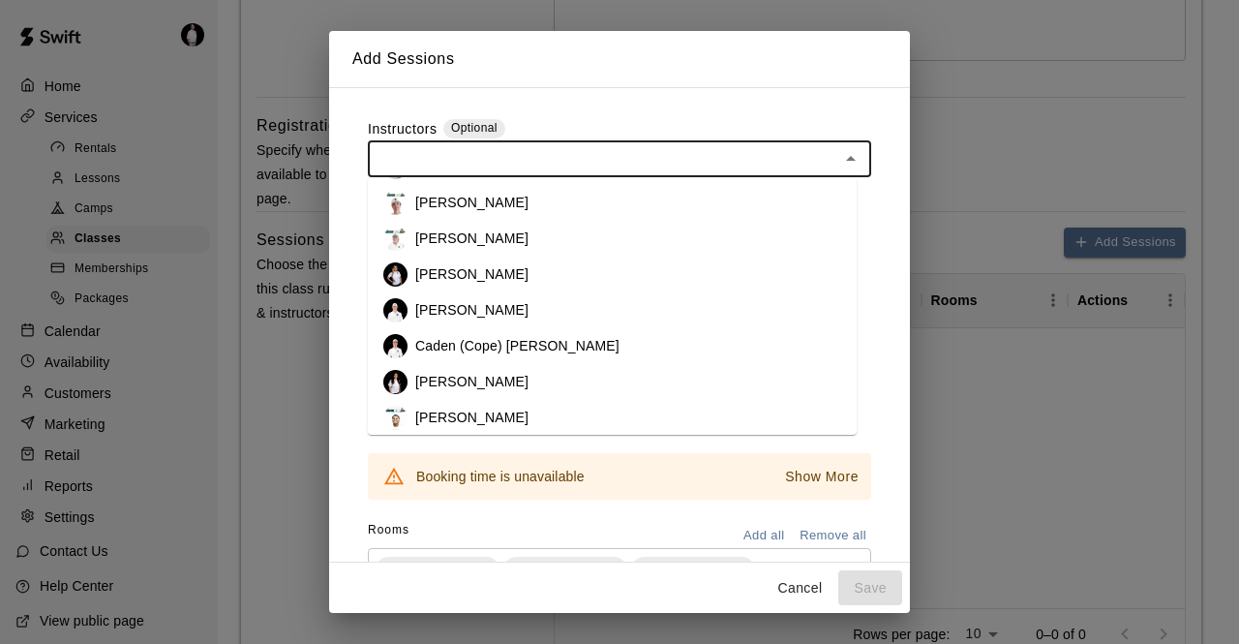
scroll to position [474, 0]
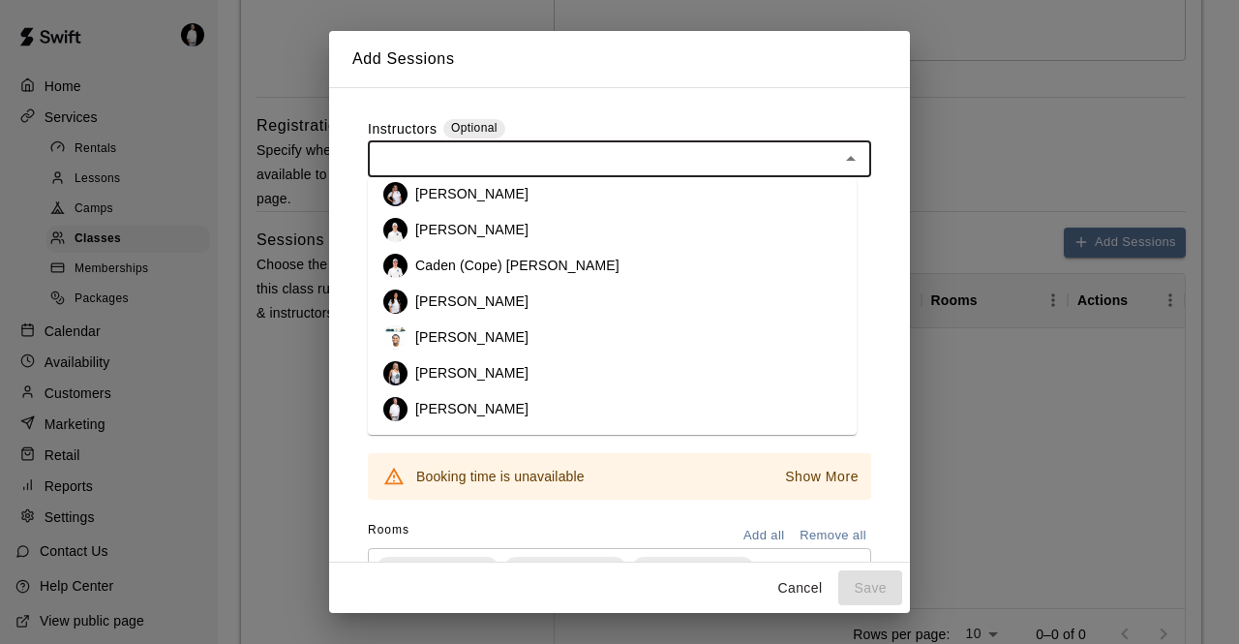
click at [549, 404] on li "[PERSON_NAME]" at bounding box center [612, 409] width 489 height 36
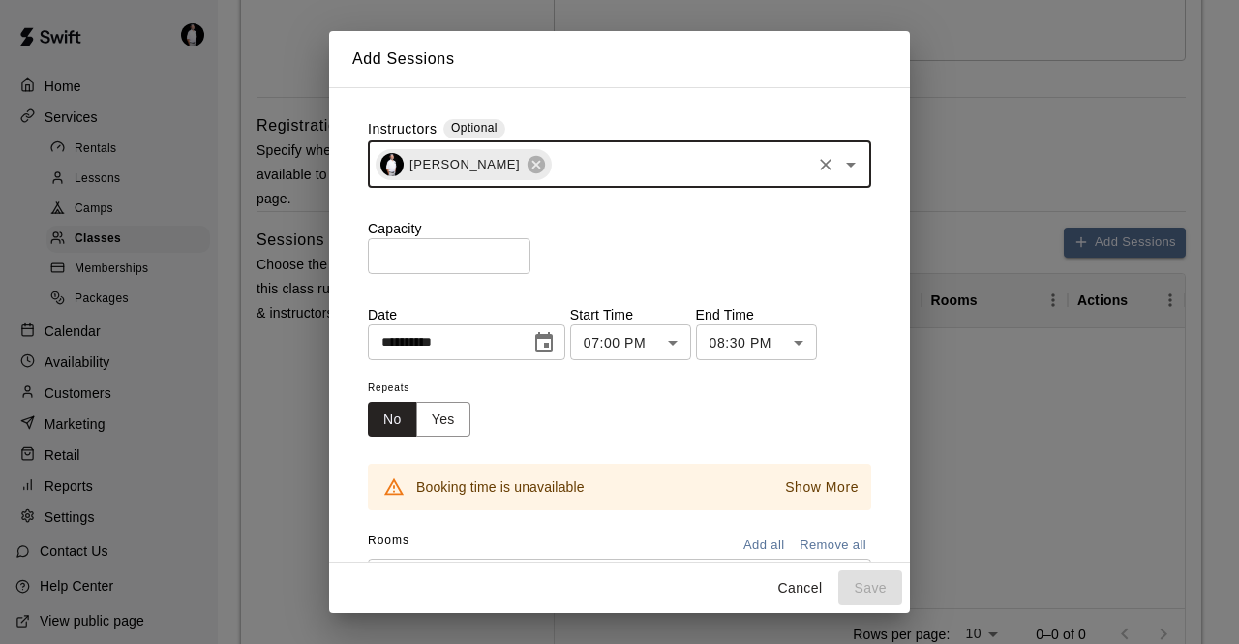
click at [846, 164] on icon "Open" at bounding box center [851, 165] width 10 height 5
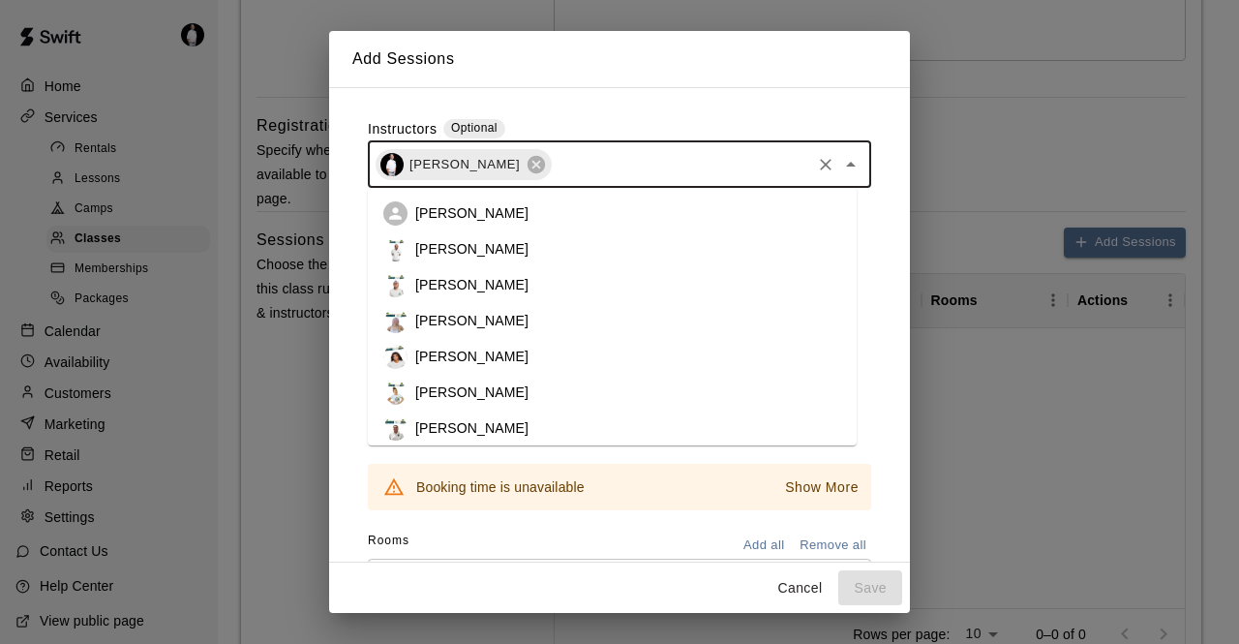
drag, startPoint x: 522, startPoint y: 419, endPoint x: 462, endPoint y: 438, distance: 62.8
click at [462, 438] on p "[PERSON_NAME]" at bounding box center [471, 427] width 113 height 19
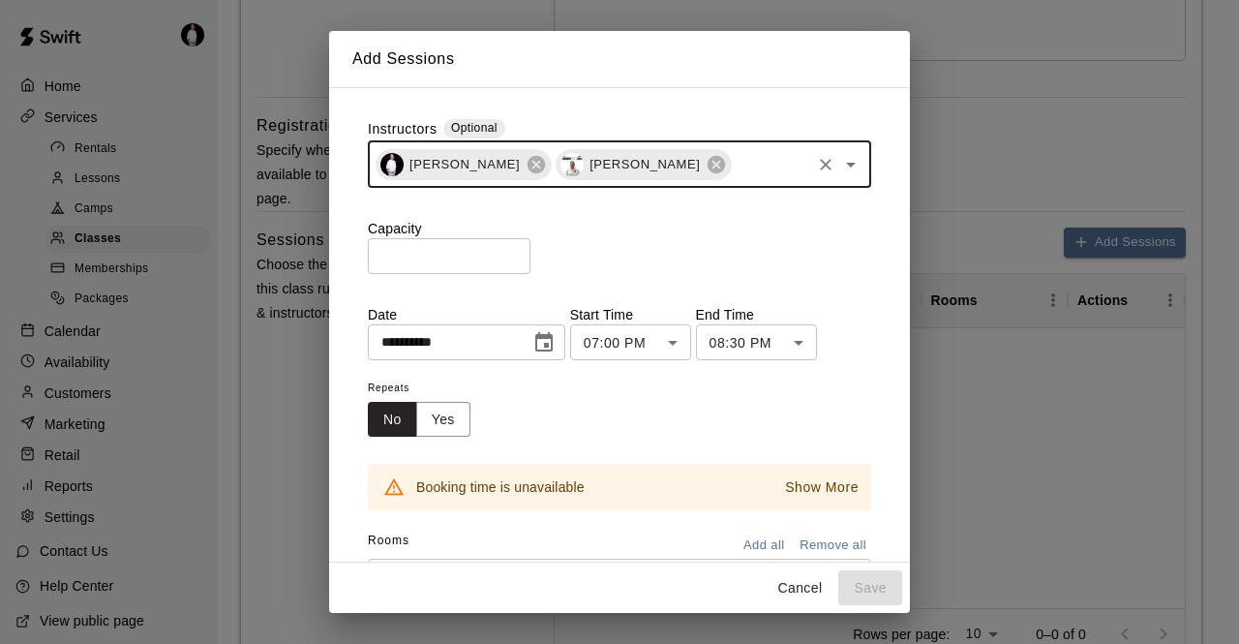
click at [846, 163] on icon "Open" at bounding box center [851, 165] width 10 height 5
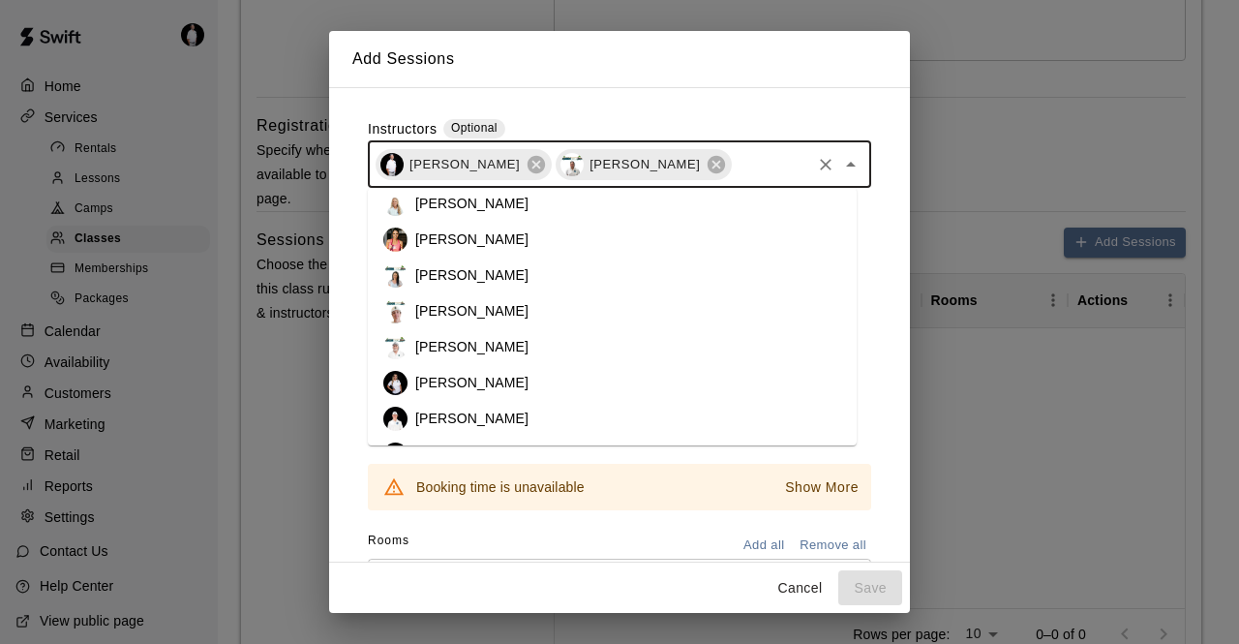
scroll to position [325, 0]
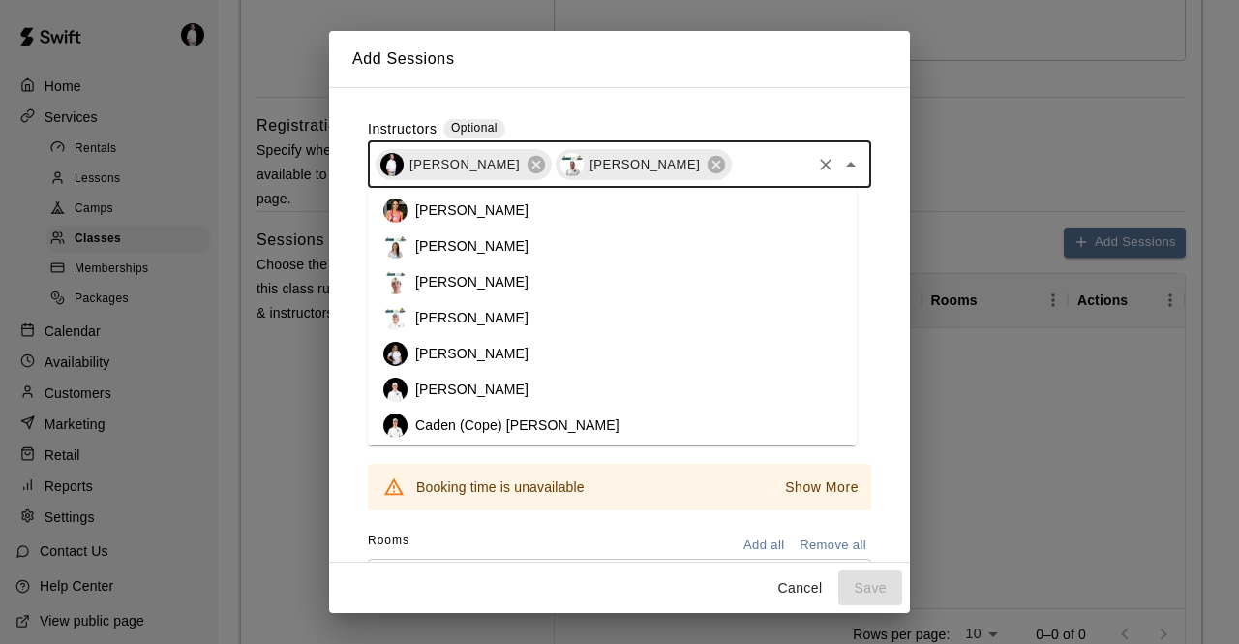
click at [645, 321] on li "[PERSON_NAME]" at bounding box center [612, 318] width 489 height 36
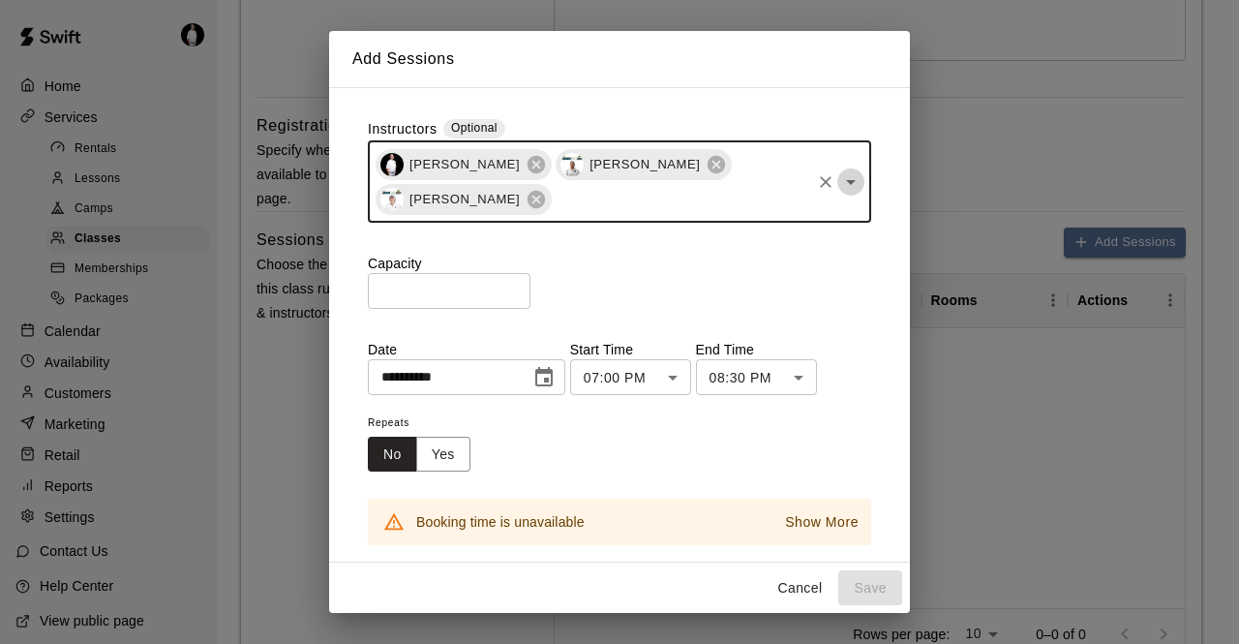
click at [846, 181] on icon "Open" at bounding box center [851, 182] width 10 height 5
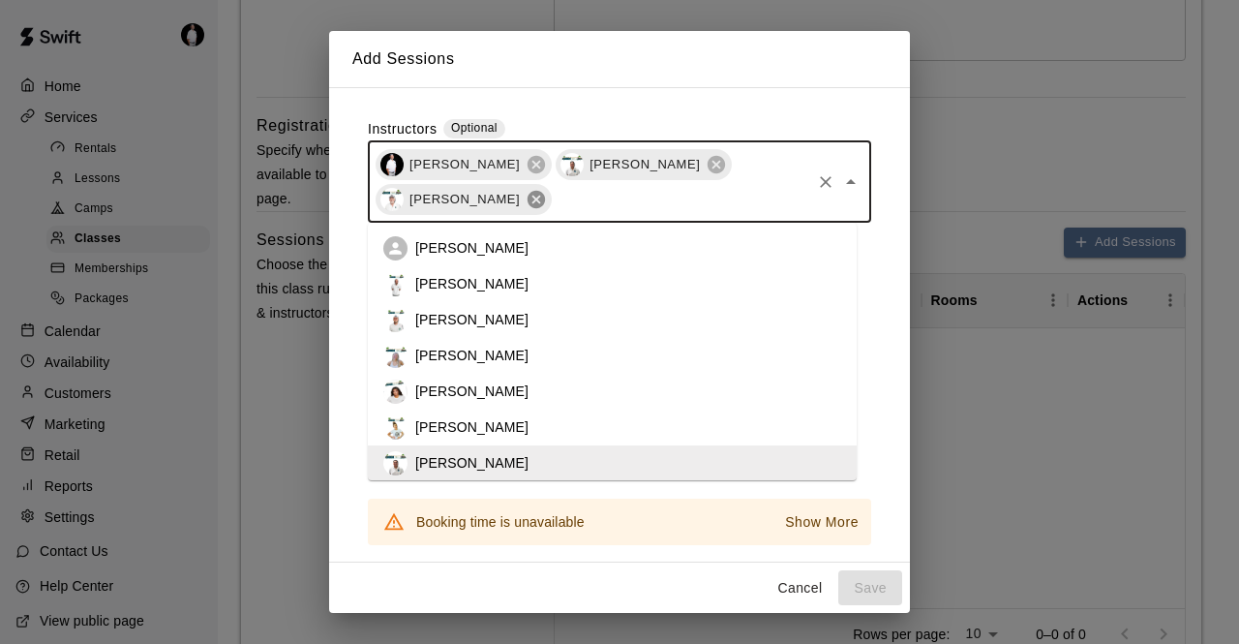
click at [528, 206] on icon at bounding box center [536, 199] width 17 height 17
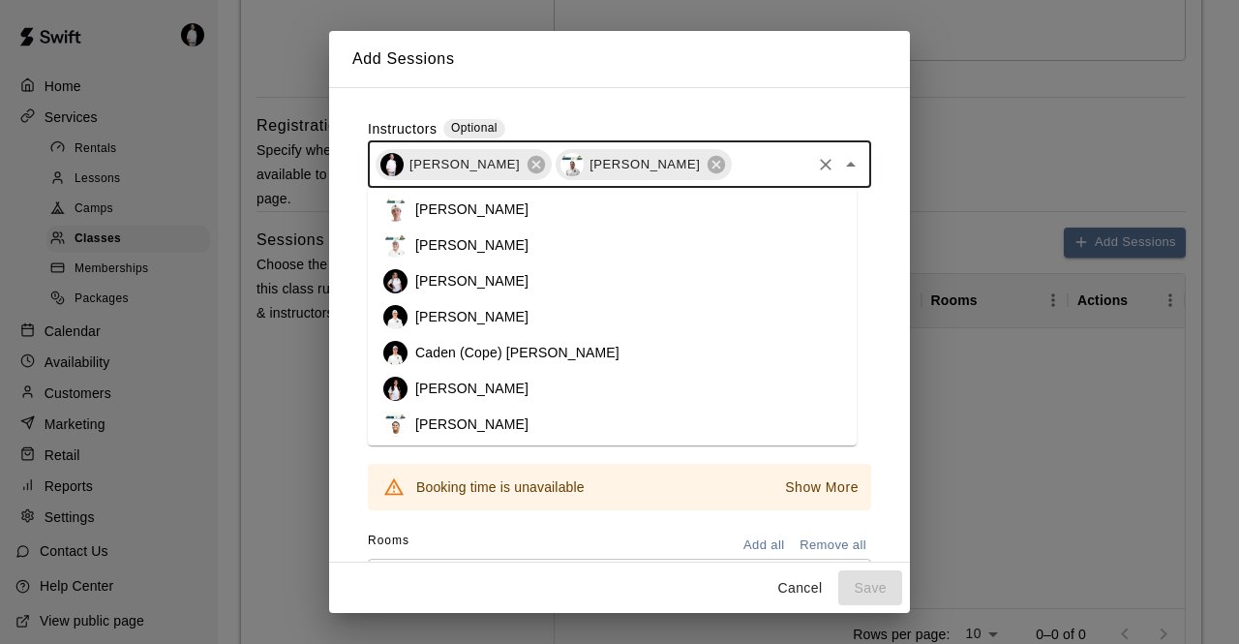
scroll to position [403, 0]
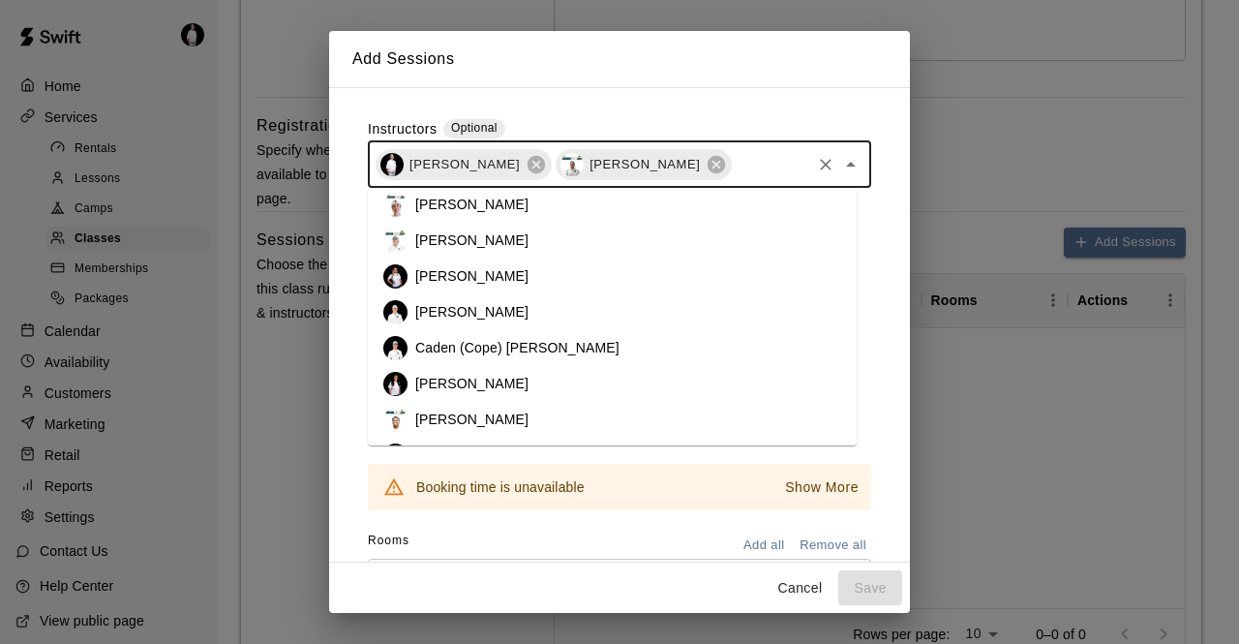
click at [624, 340] on li "Caden (Cope) [PERSON_NAME]" at bounding box center [612, 348] width 489 height 36
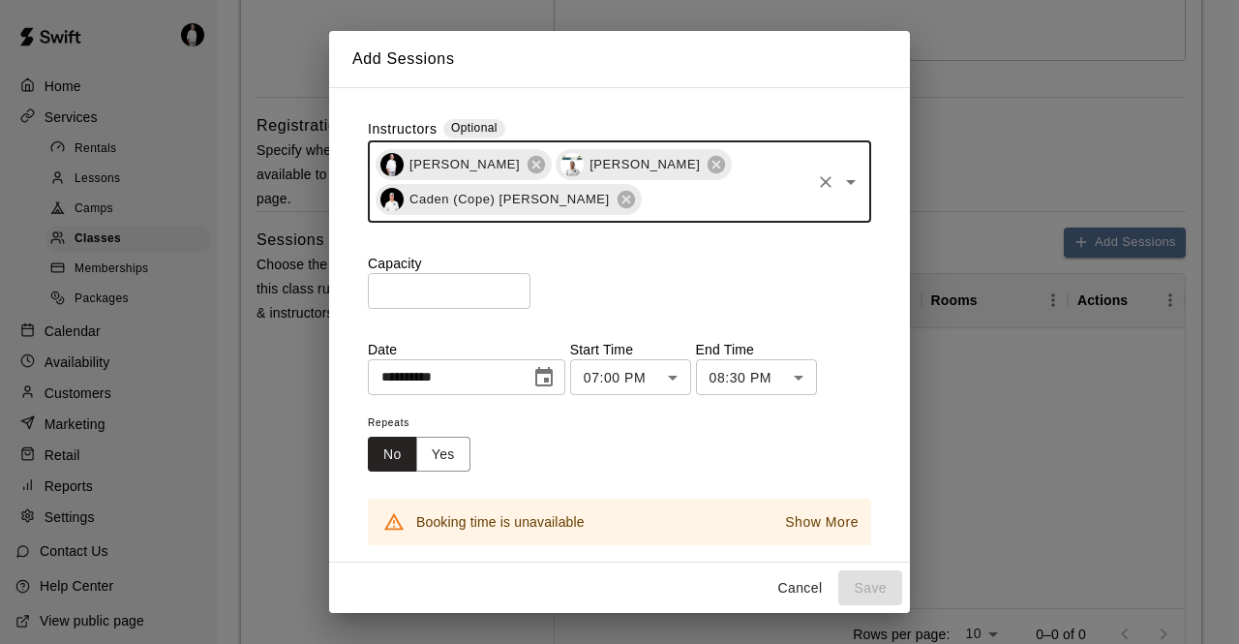
click at [805, 453] on div "Repeats No Yes" at bounding box center [620, 441] width 504 height 61
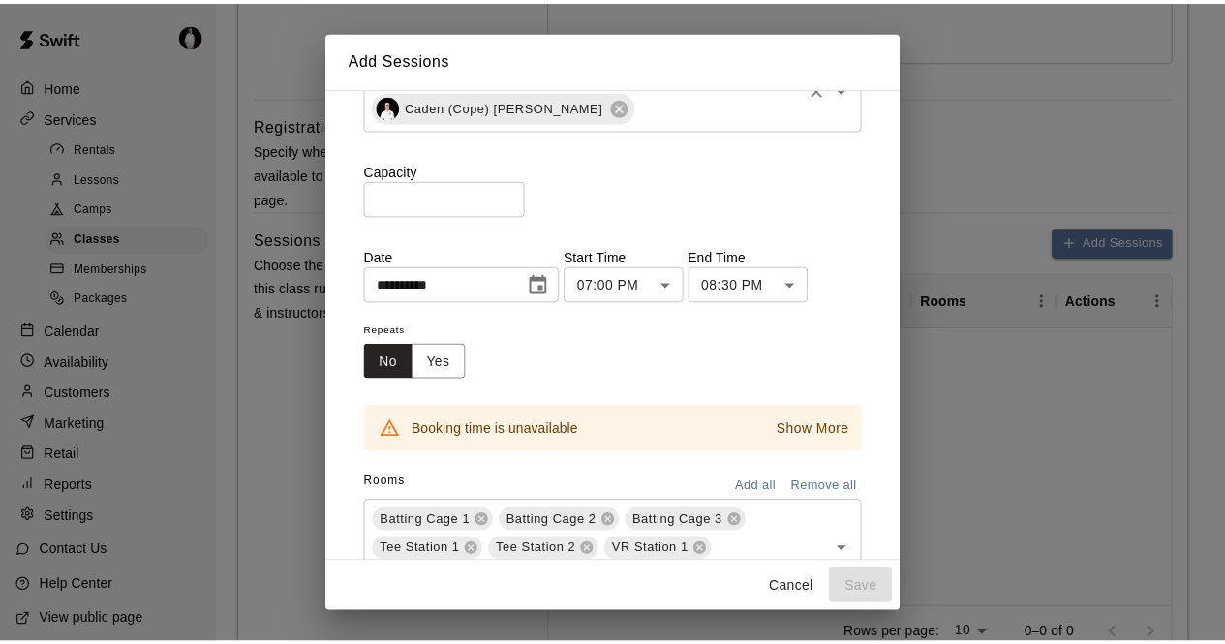
scroll to position [129, 0]
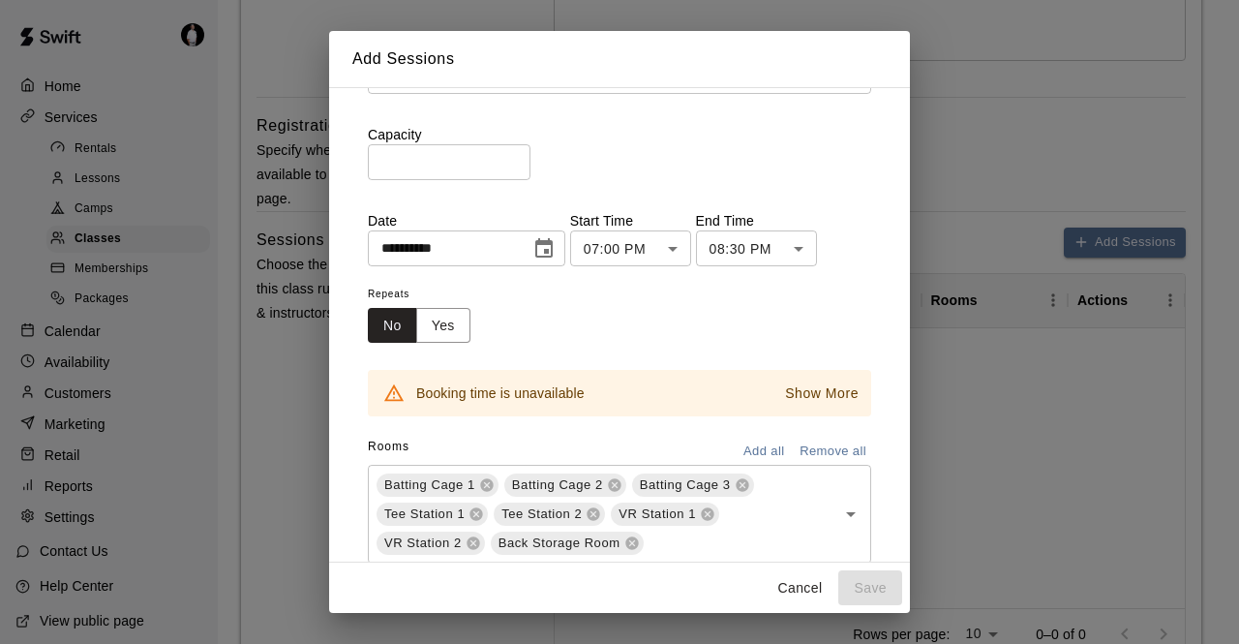
click at [799, 387] on p "Show More" at bounding box center [822, 393] width 74 height 20
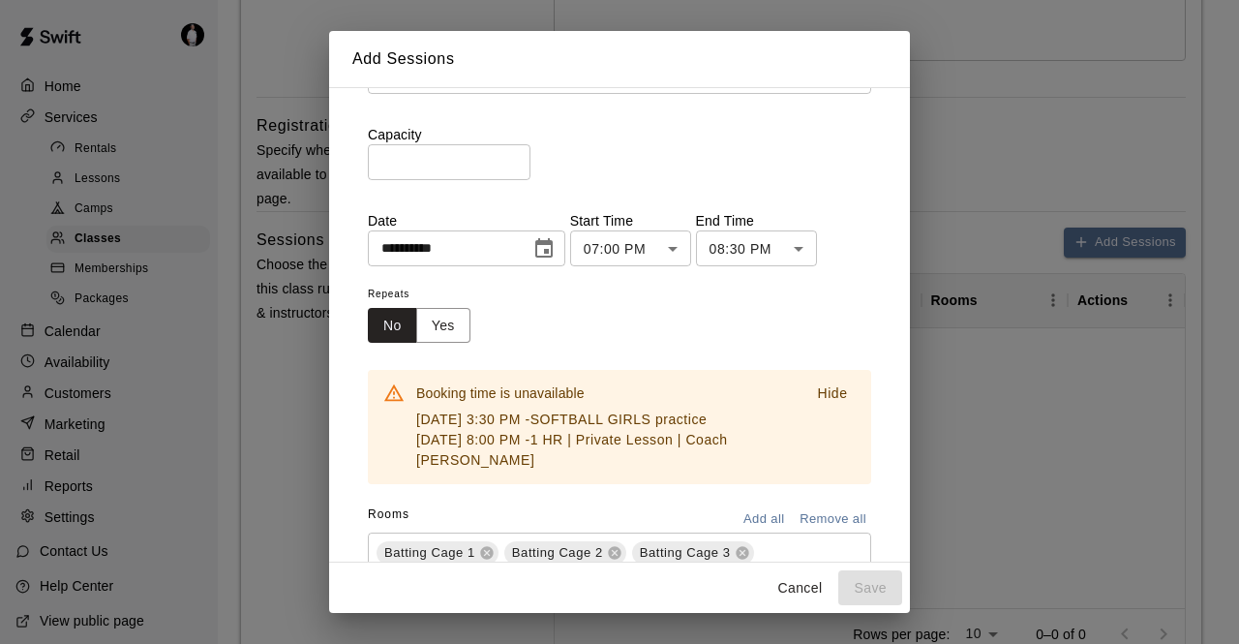
click at [556, 252] on icon "Choose date, selected date is Aug 20, 2025" at bounding box center [544, 248] width 23 height 23
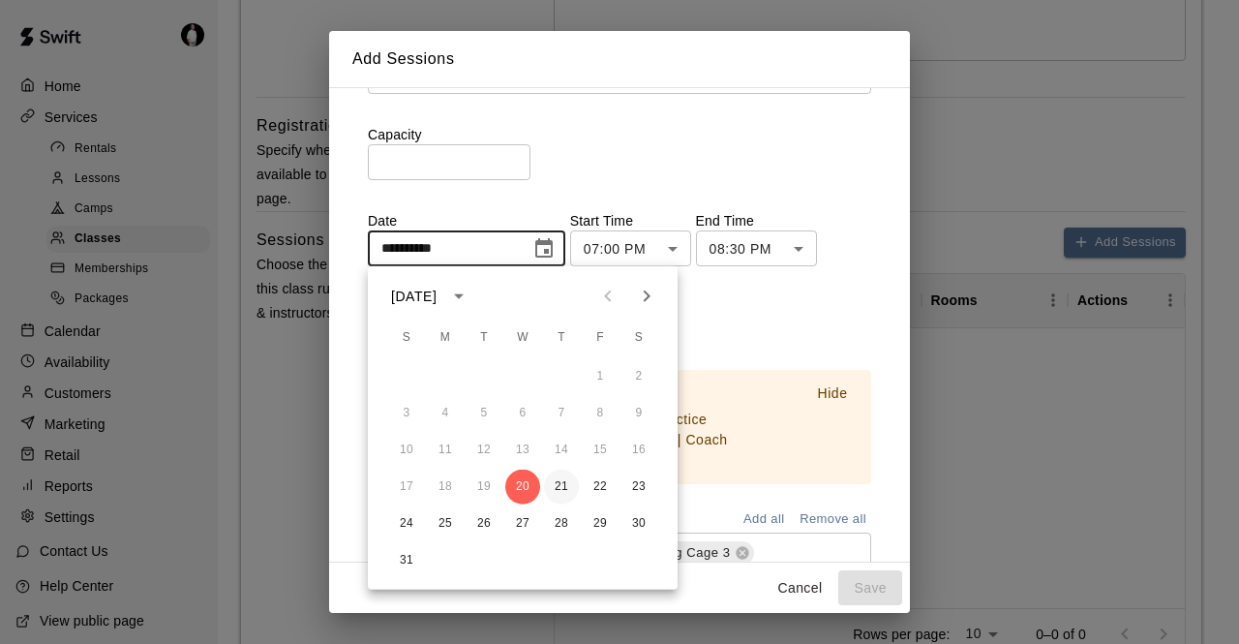
click at [564, 484] on button "21" at bounding box center [561, 487] width 35 height 35
type input "**********"
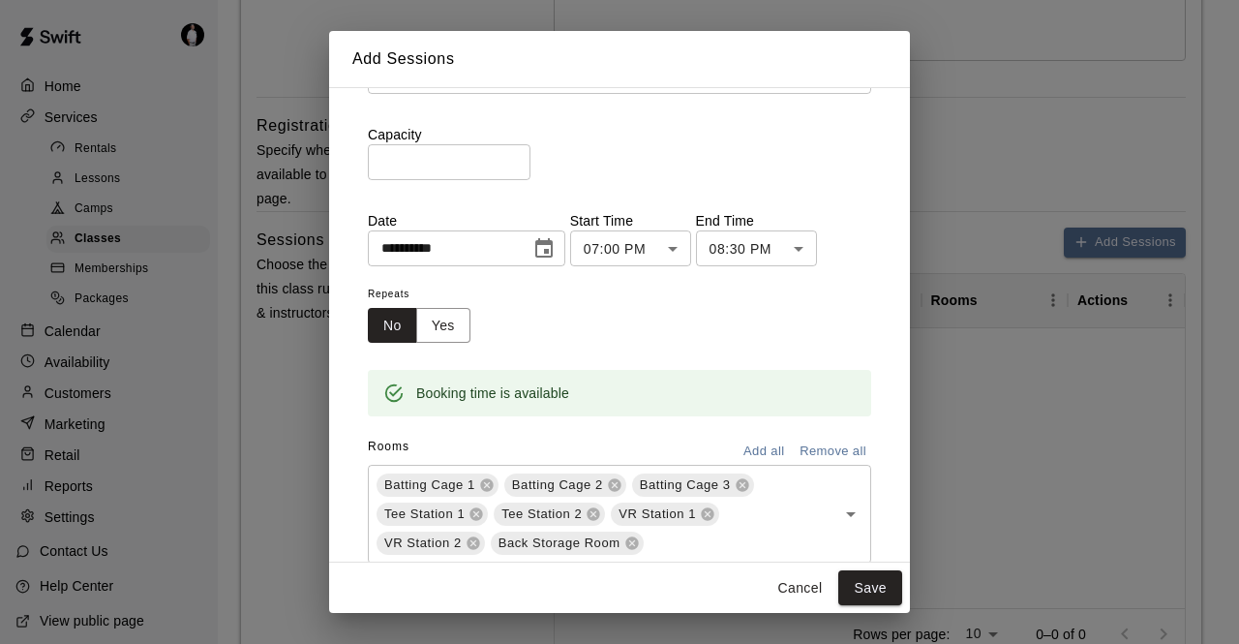
click at [398, 159] on input "*" at bounding box center [449, 162] width 163 height 36
type input "***"
click at [879, 588] on button "Save" at bounding box center [871, 588] width 64 height 36
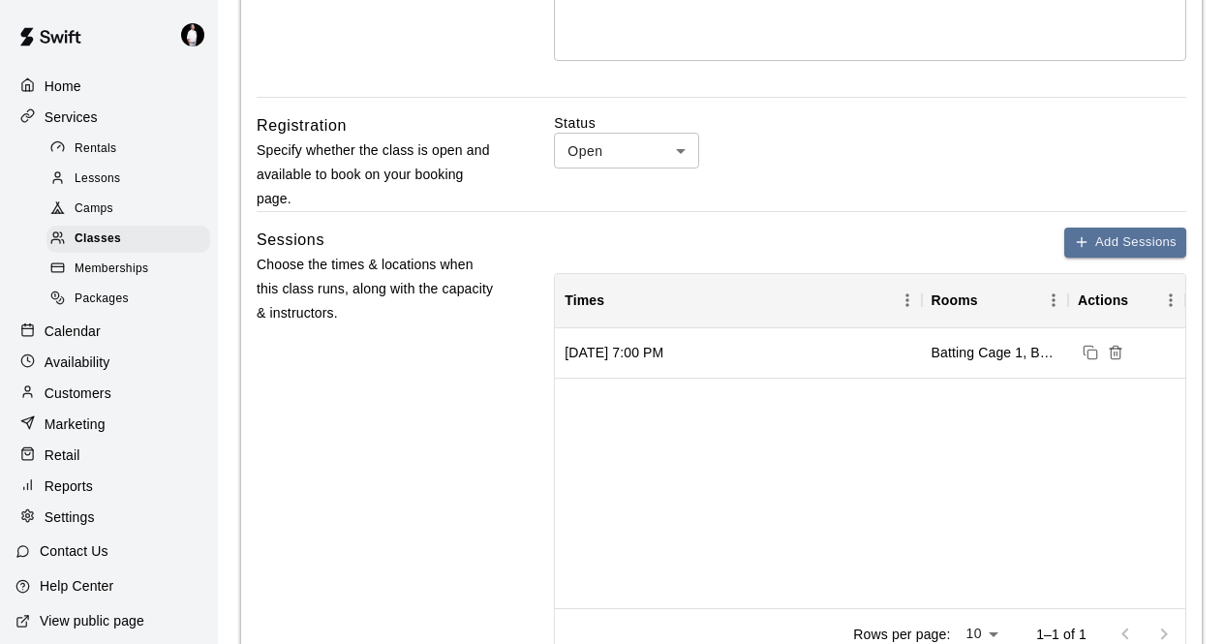
scroll to position [962, 0]
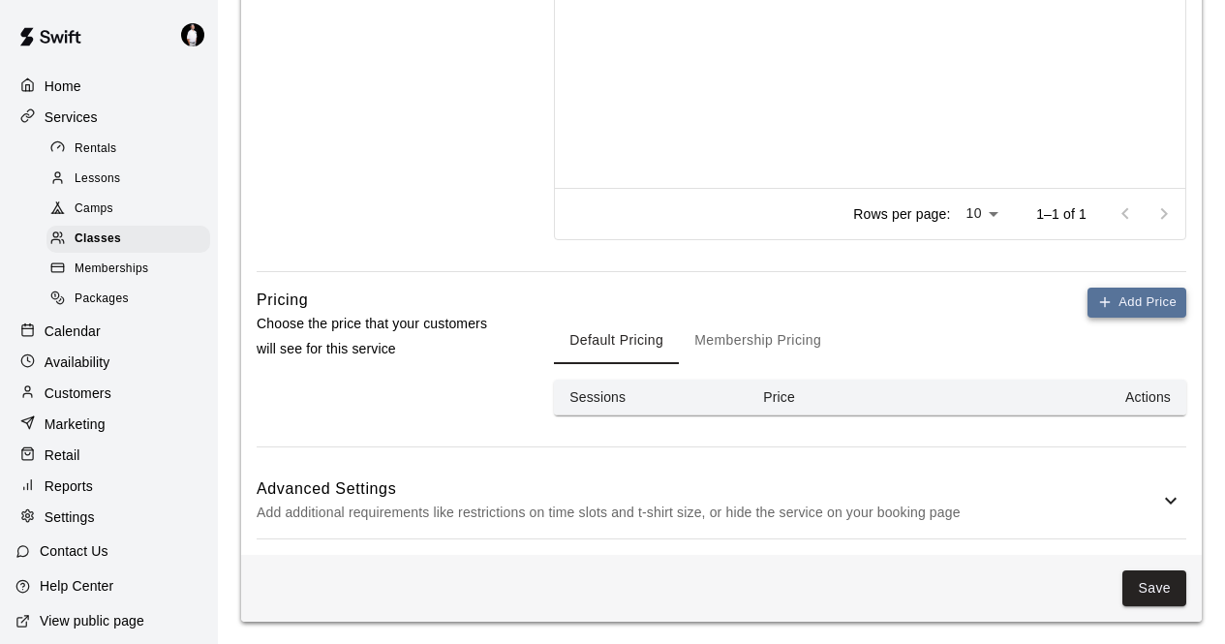
click at [1119, 300] on button "Add Price" at bounding box center [1136, 303] width 99 height 30
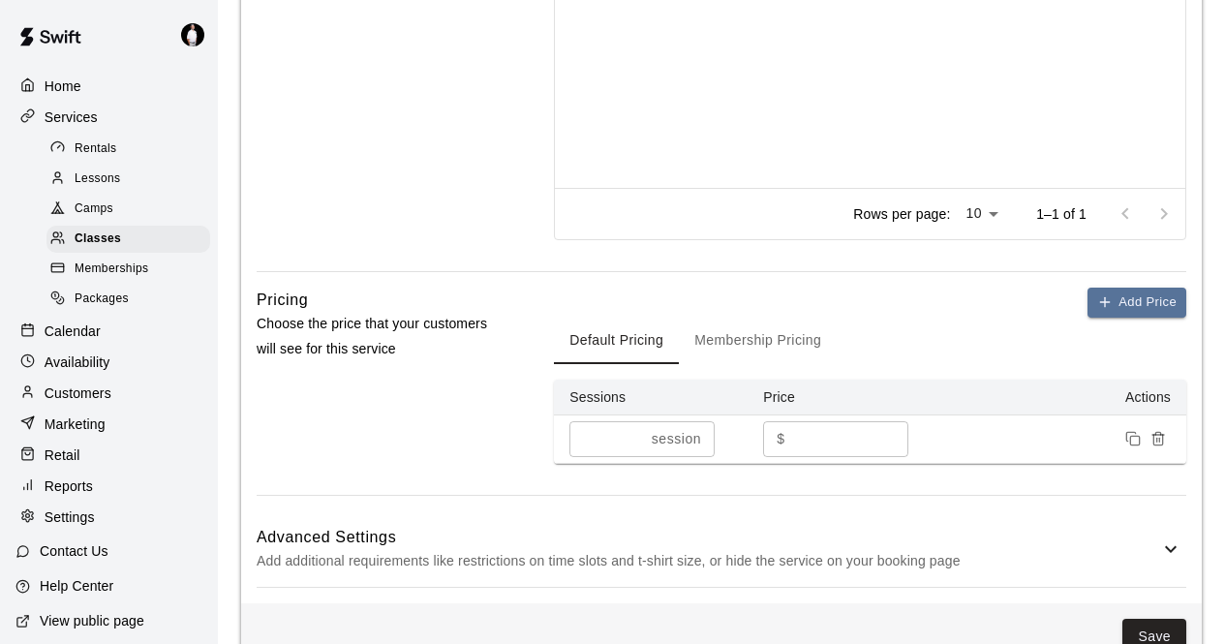
click at [1009, 473] on div "Add Price Default Pricing Membership Pricing Sessions Price Actions * session ​…" at bounding box center [870, 391] width 632 height 207
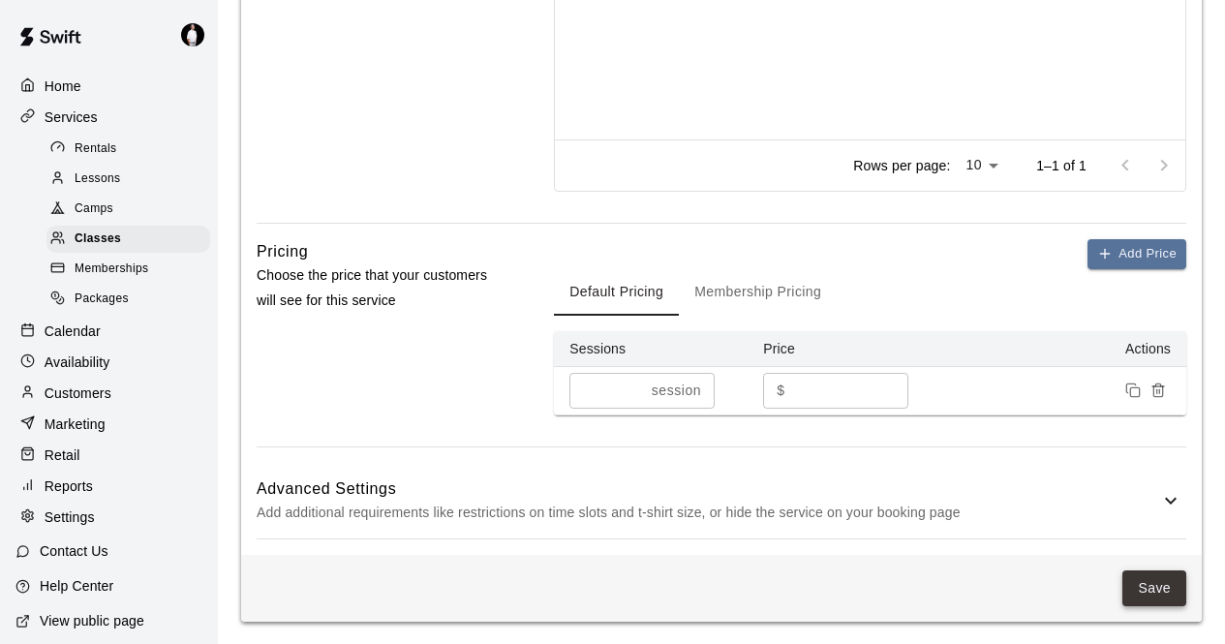
click at [1162, 591] on button "Save" at bounding box center [1154, 588] width 64 height 36
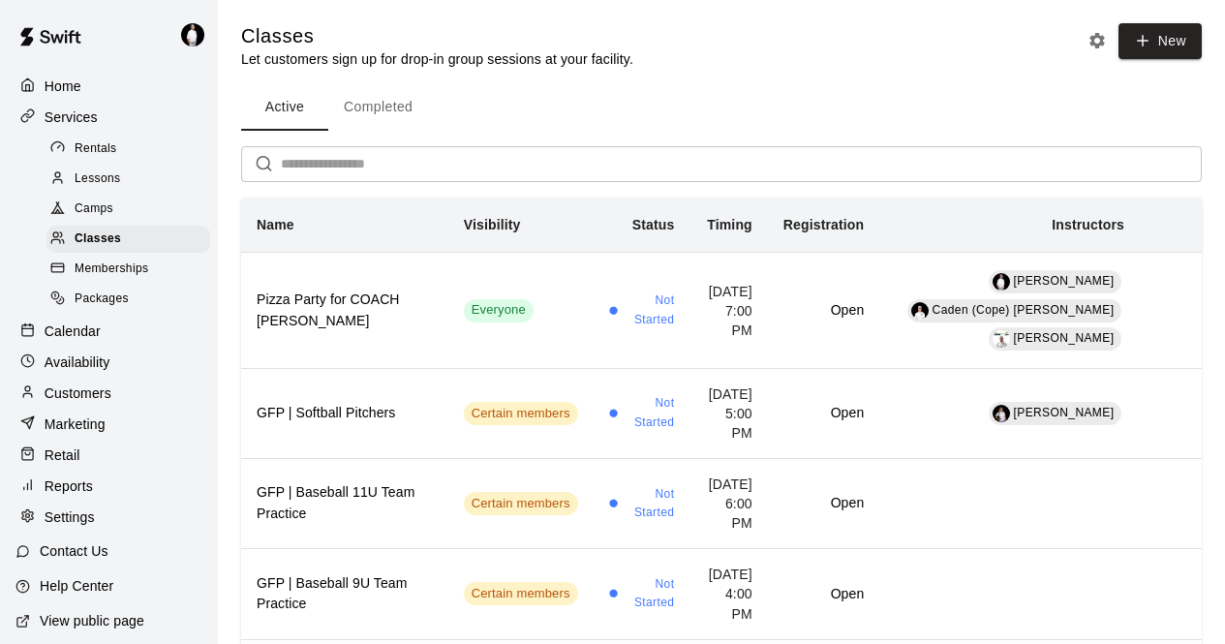
click at [70, 372] on p "Availability" at bounding box center [78, 361] width 66 height 19
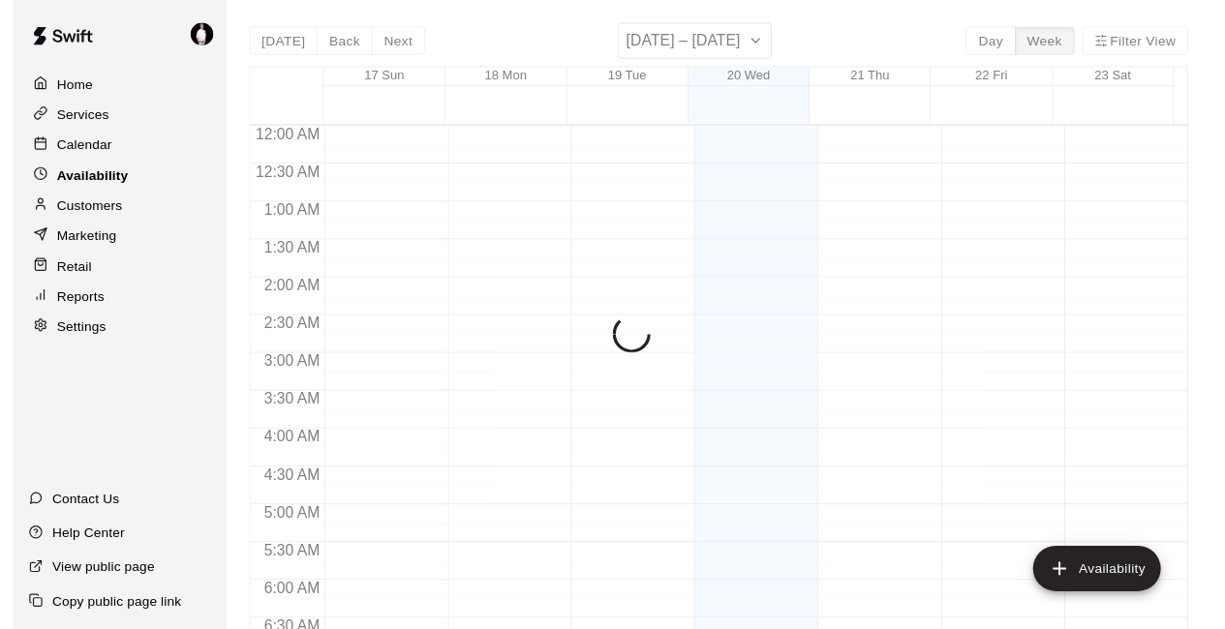
scroll to position [1056, 0]
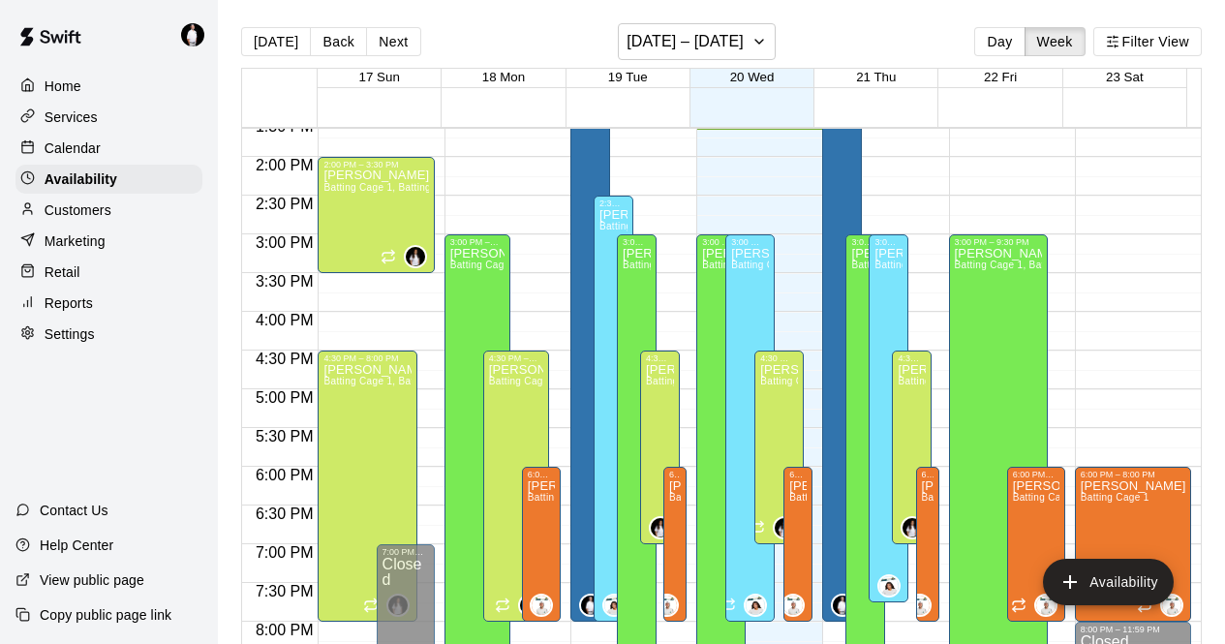
click at [88, 151] on p "Calendar" at bounding box center [73, 147] width 56 height 19
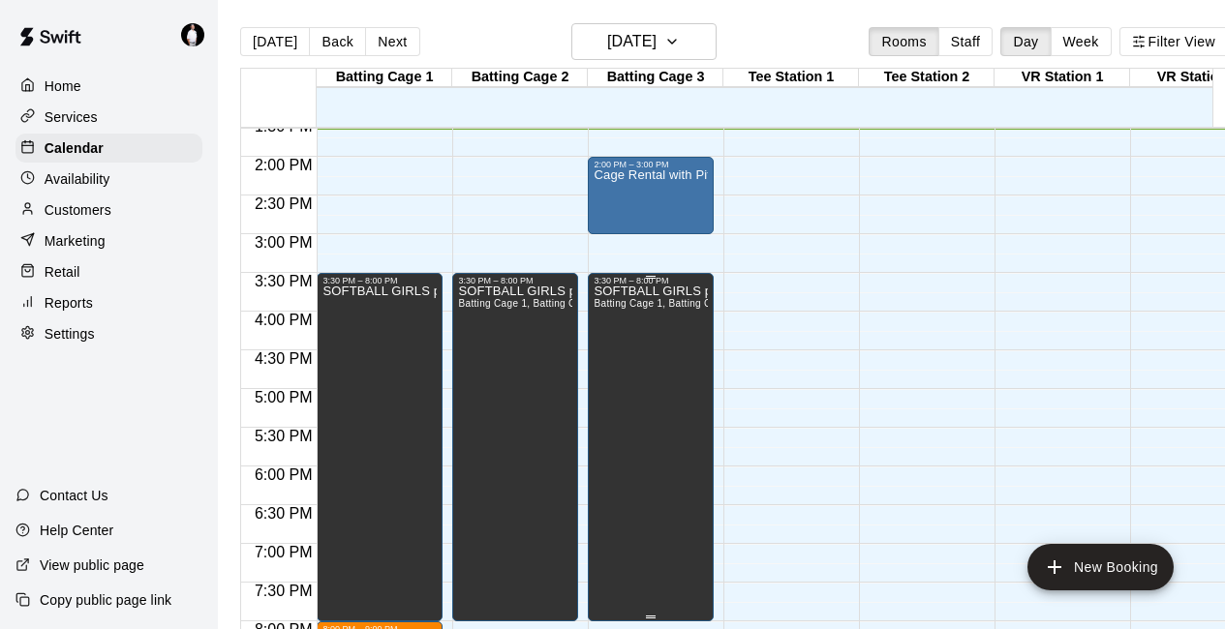
scroll to position [1329, 0]
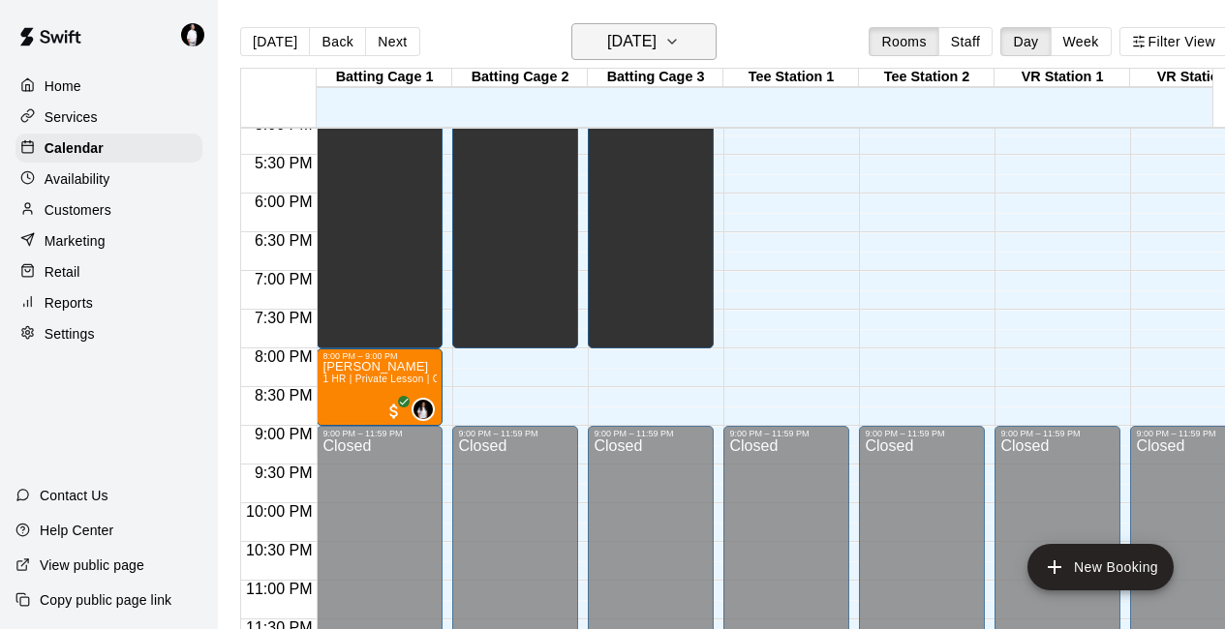
click at [676, 41] on icon "button" at bounding box center [672, 42] width 8 height 4
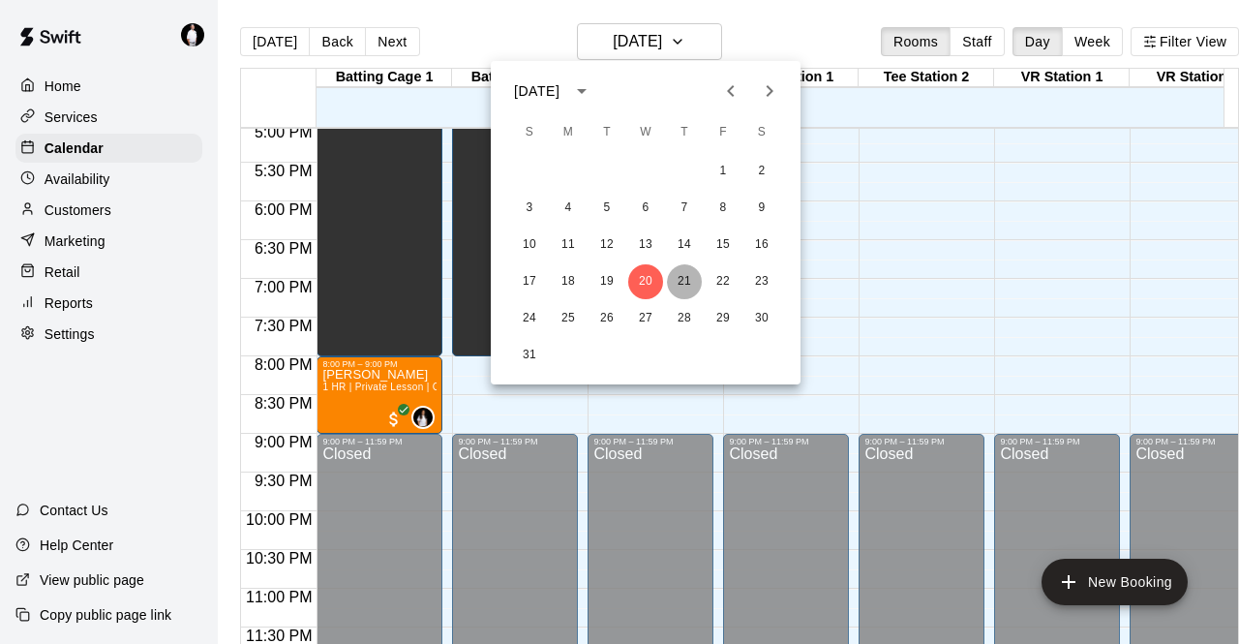
click at [685, 283] on button "21" at bounding box center [684, 281] width 35 height 35
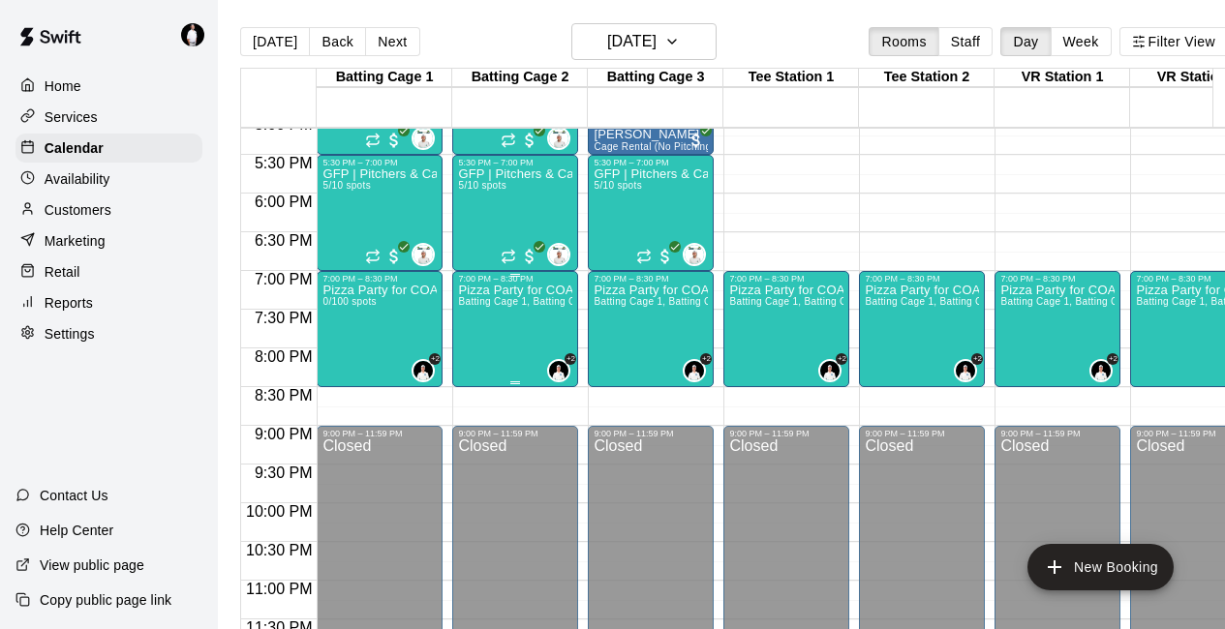
click at [517, 329] on div "Pizza Party for COACH COPE Batting Cage 1, Batting Cage 2, Batting Cage 3, Tee …" at bounding box center [515, 598] width 114 height 629
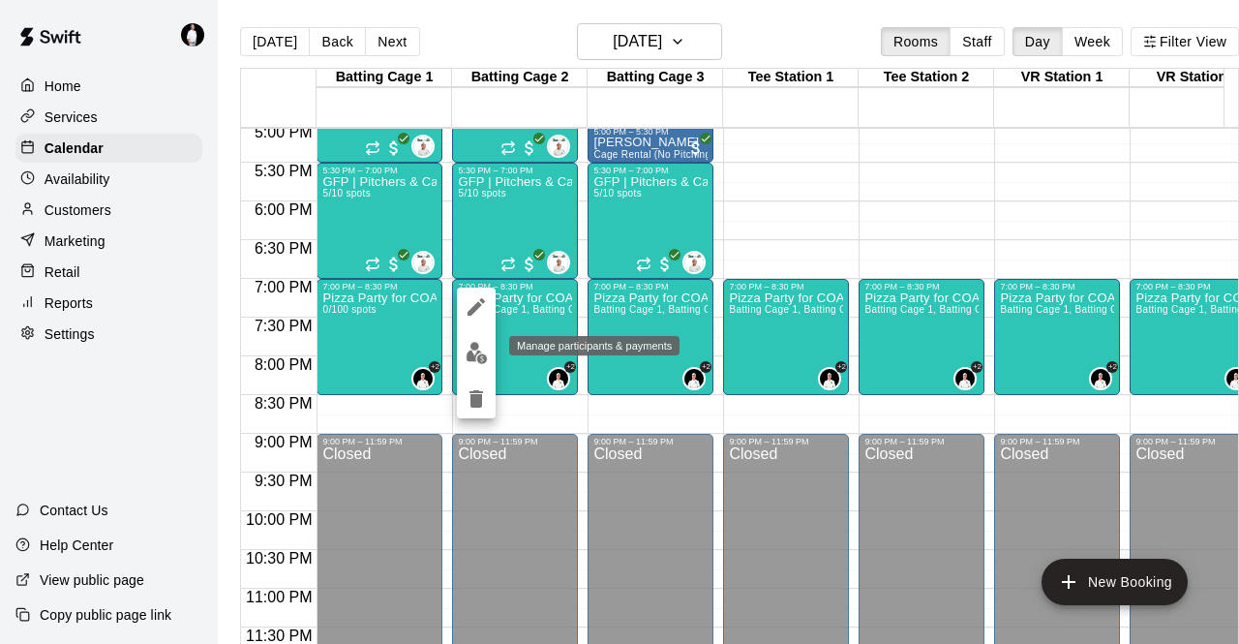
click at [471, 354] on img "edit" at bounding box center [477, 353] width 22 height 22
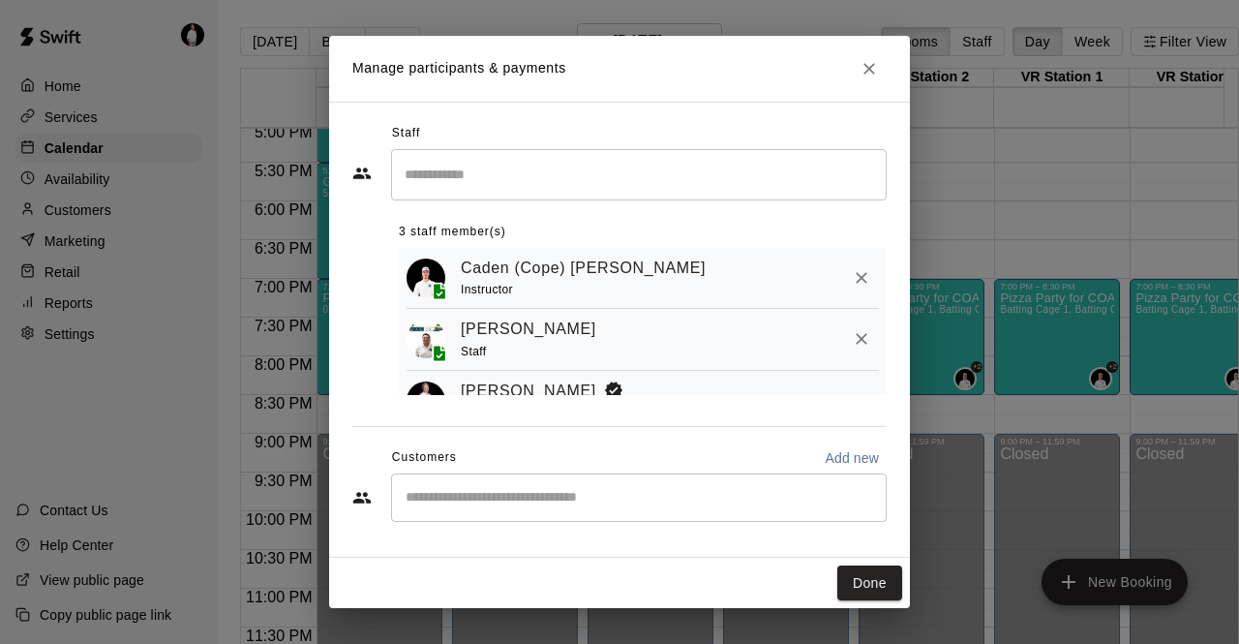
click at [512, 492] on input "Start typing to search customers..." at bounding box center [639, 497] width 478 height 19
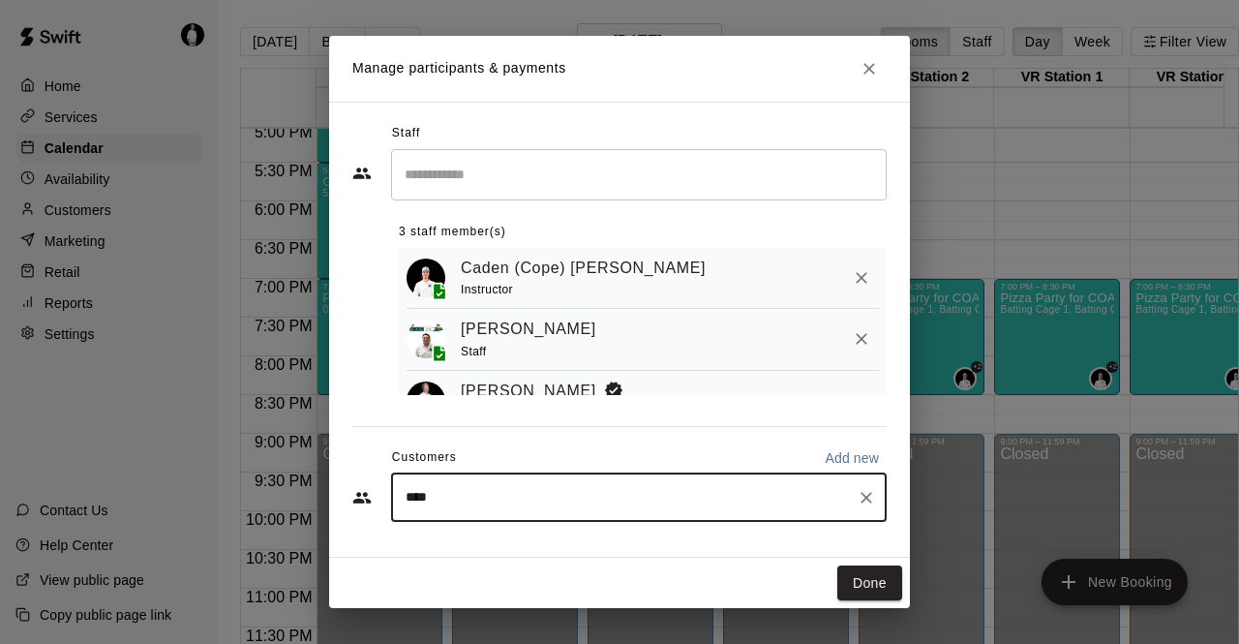
type input "*****"
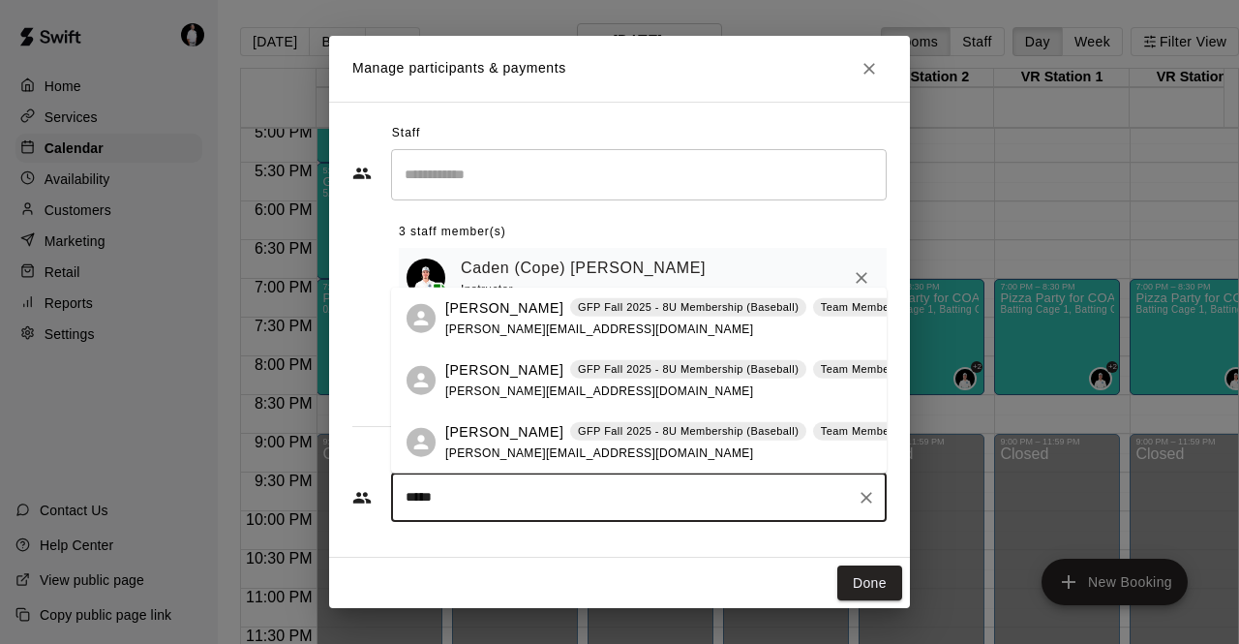
click at [494, 318] on div "[PERSON_NAME] GFP Fall 2025 - 8U Membership (Baseball) Team Membership | Waiver…" at bounding box center [706, 318] width 523 height 42
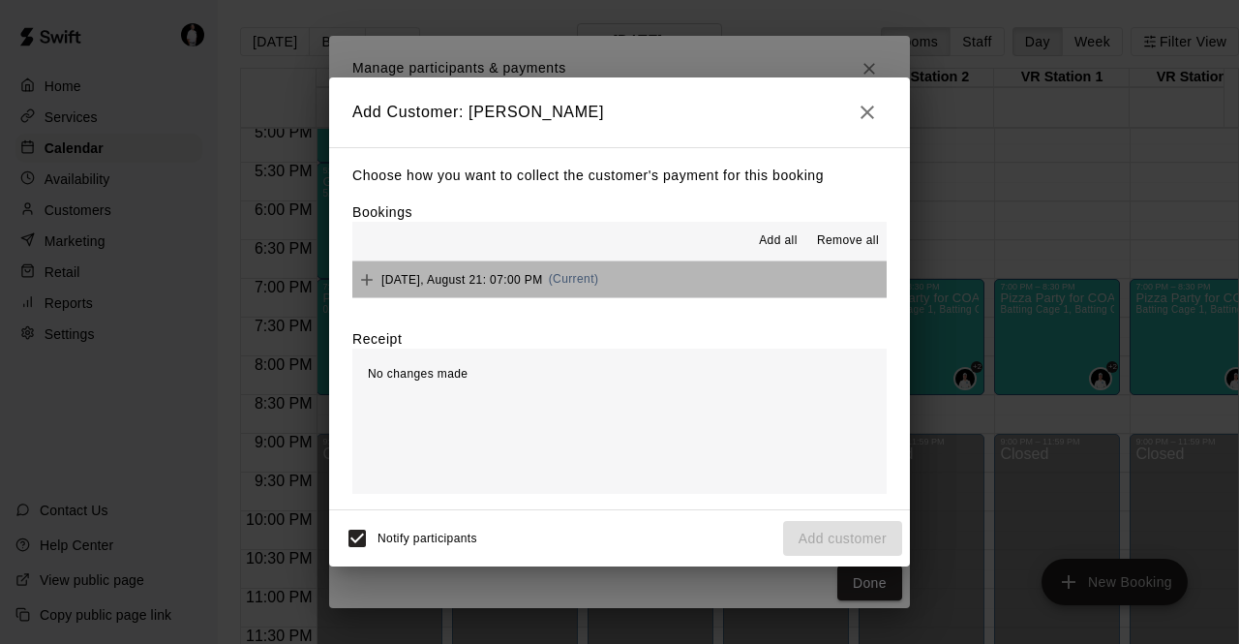
click at [664, 288] on button "[DATE], August 21: 07:00 PM (Current)" at bounding box center [619, 279] width 534 height 36
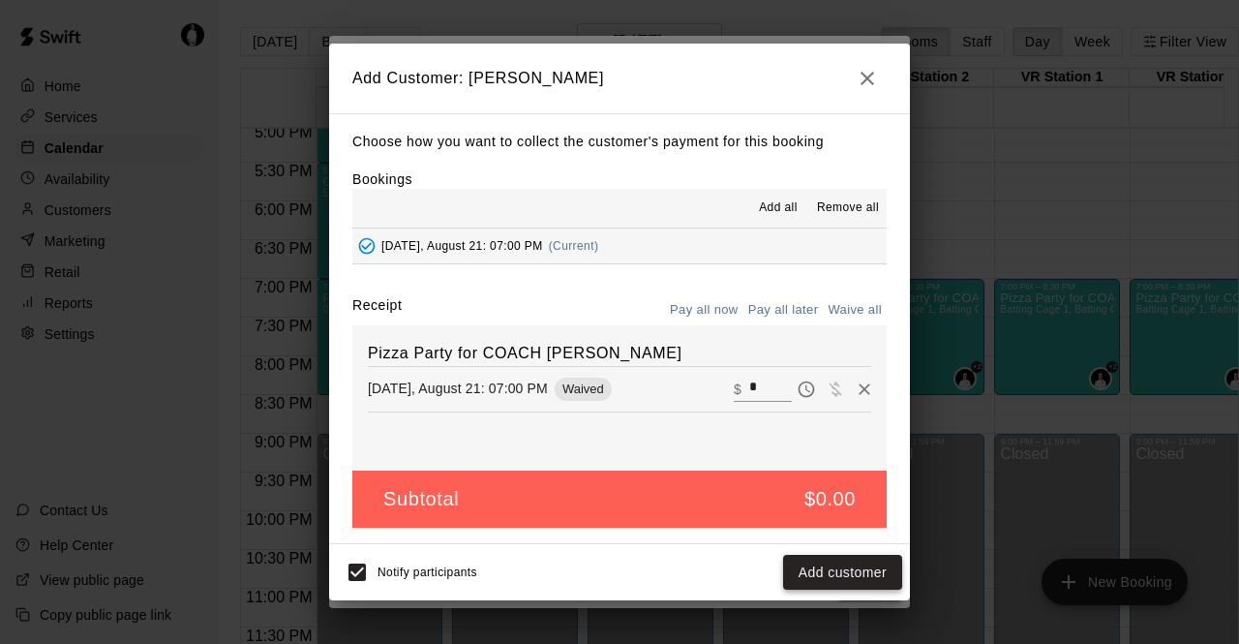
click at [881, 576] on button "Add customer" at bounding box center [842, 573] width 119 height 36
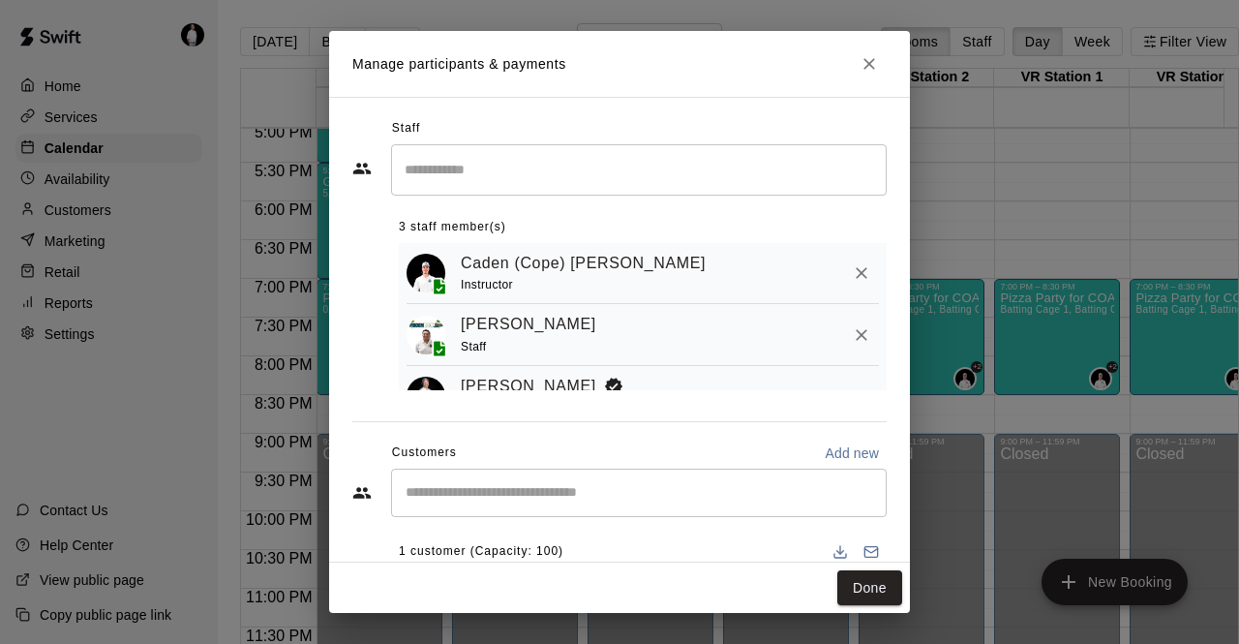
click at [881, 576] on button "Done" at bounding box center [870, 588] width 65 height 36
